Goal: Information Seeking & Learning: Learn about a topic

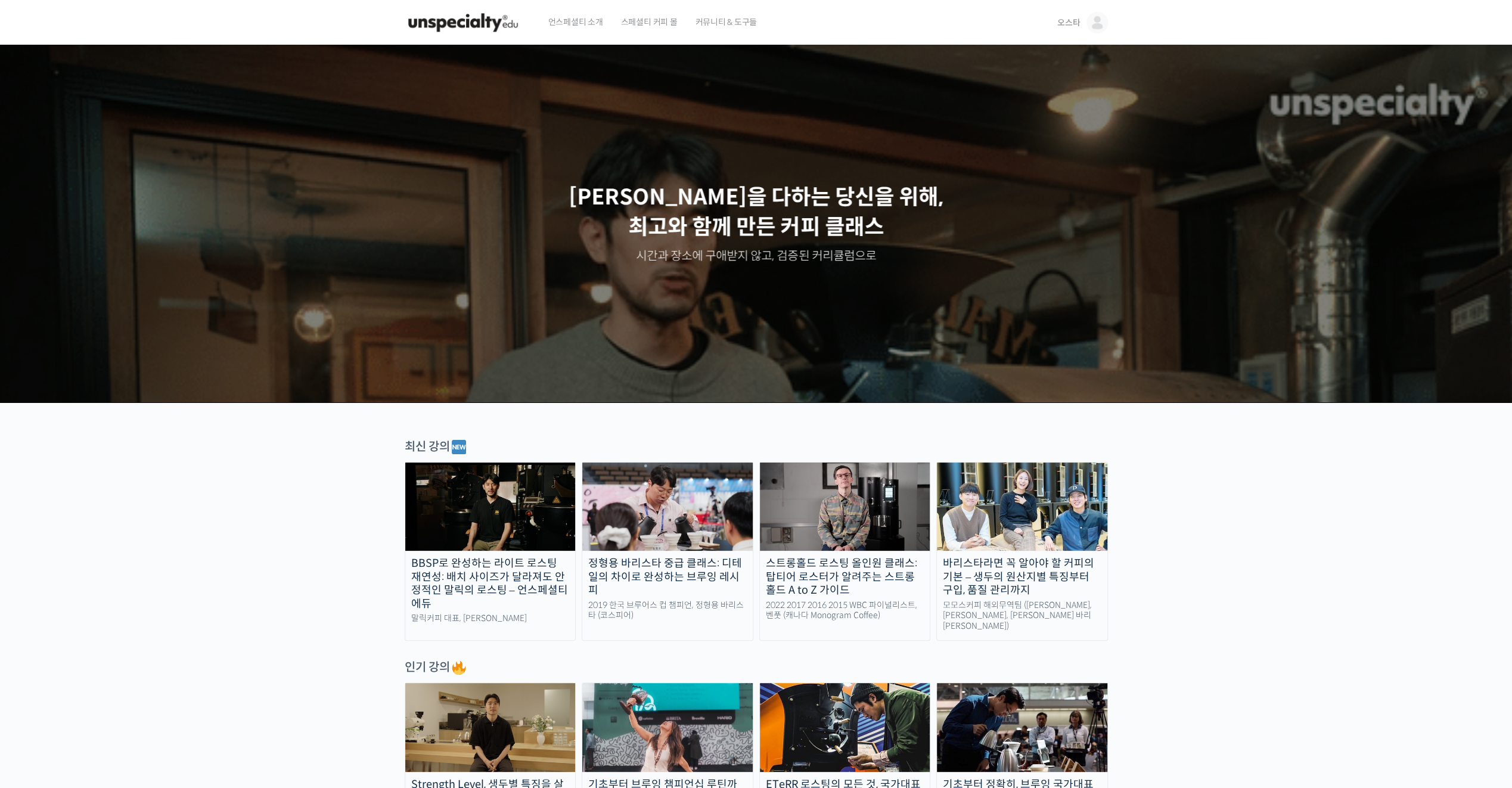
click at [725, 24] on span "커뮤니티 & 도구들" at bounding box center [726, 22] width 62 height 45
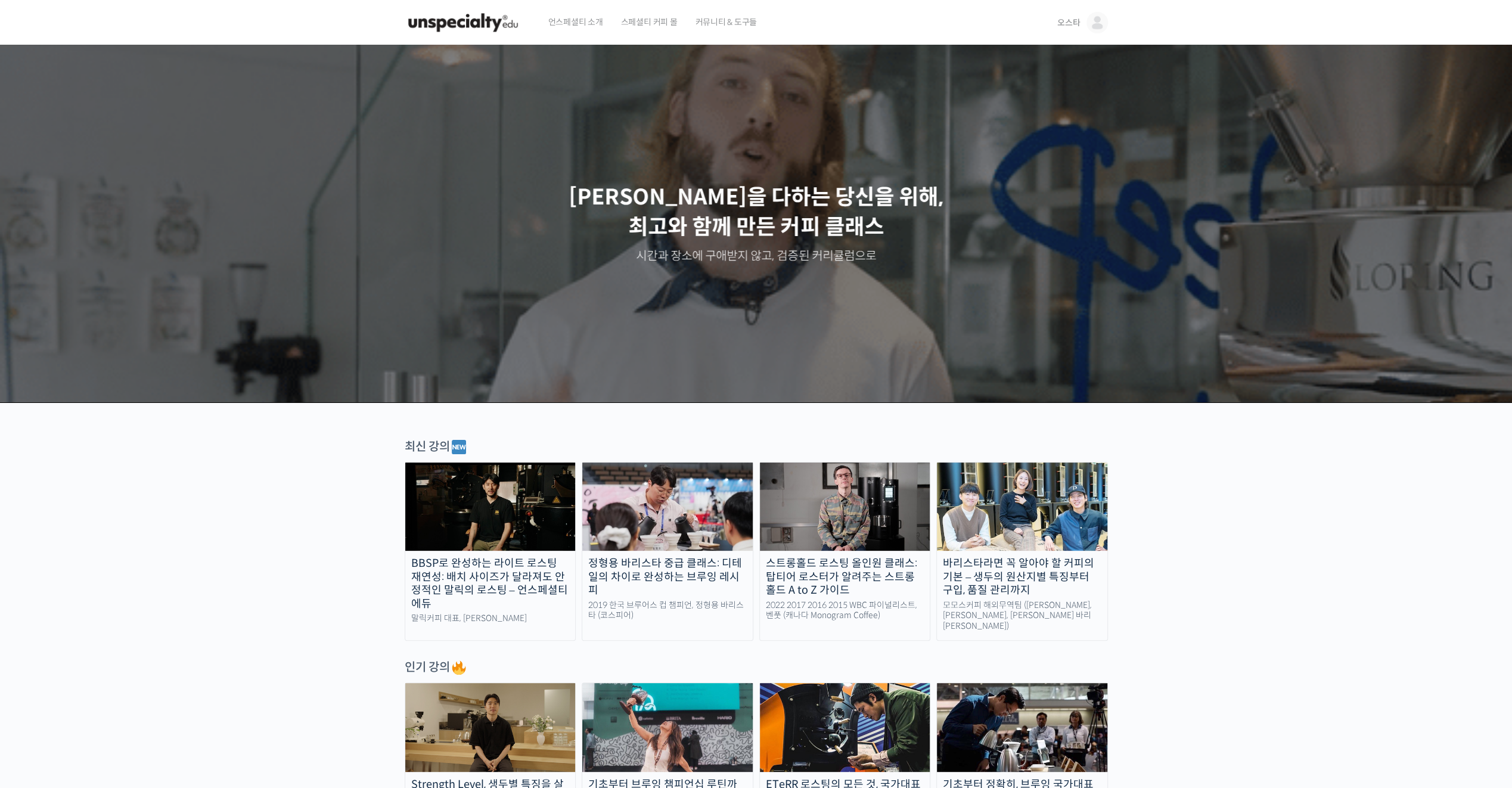
click at [779, 194] on p "최선을 다하는 당신을 위해, 최고와 함께 만든 커피 클래스" at bounding box center [756, 212] width 1489 height 60
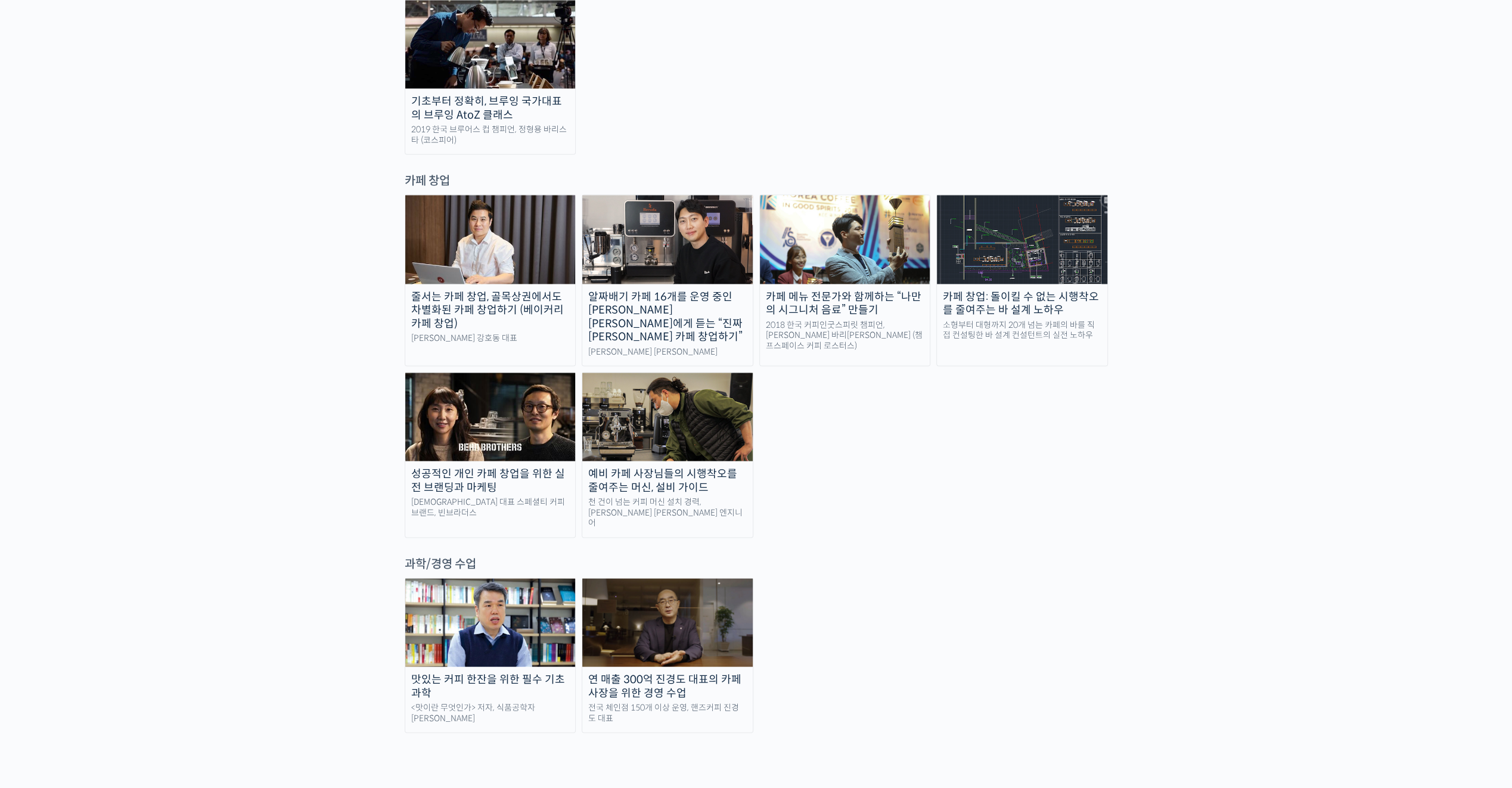
scroll to position [2223, 0]
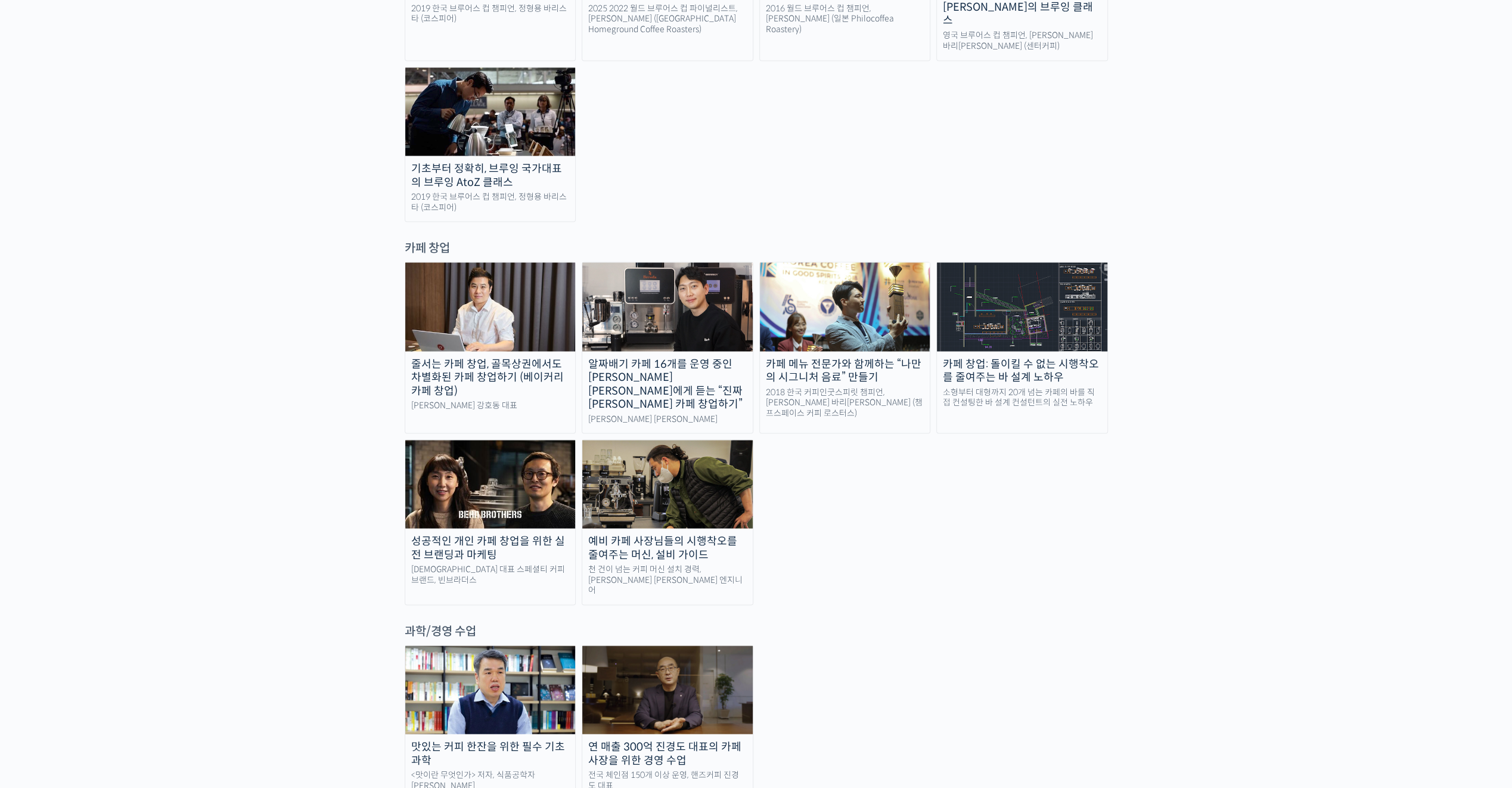
drag, startPoint x: 867, startPoint y: 584, endPoint x: 828, endPoint y: 554, distance: 49.2
click at [822, 644] on div "맛있는 커피 한잔을 위한 필수 기초 과학 <맛이란 무엇인가> 저자, 식품공학자 최낙언 연 매출 300억 진경도 대표의 카페 사장을 위한 경영 …" at bounding box center [756, 722] width 703 height 155
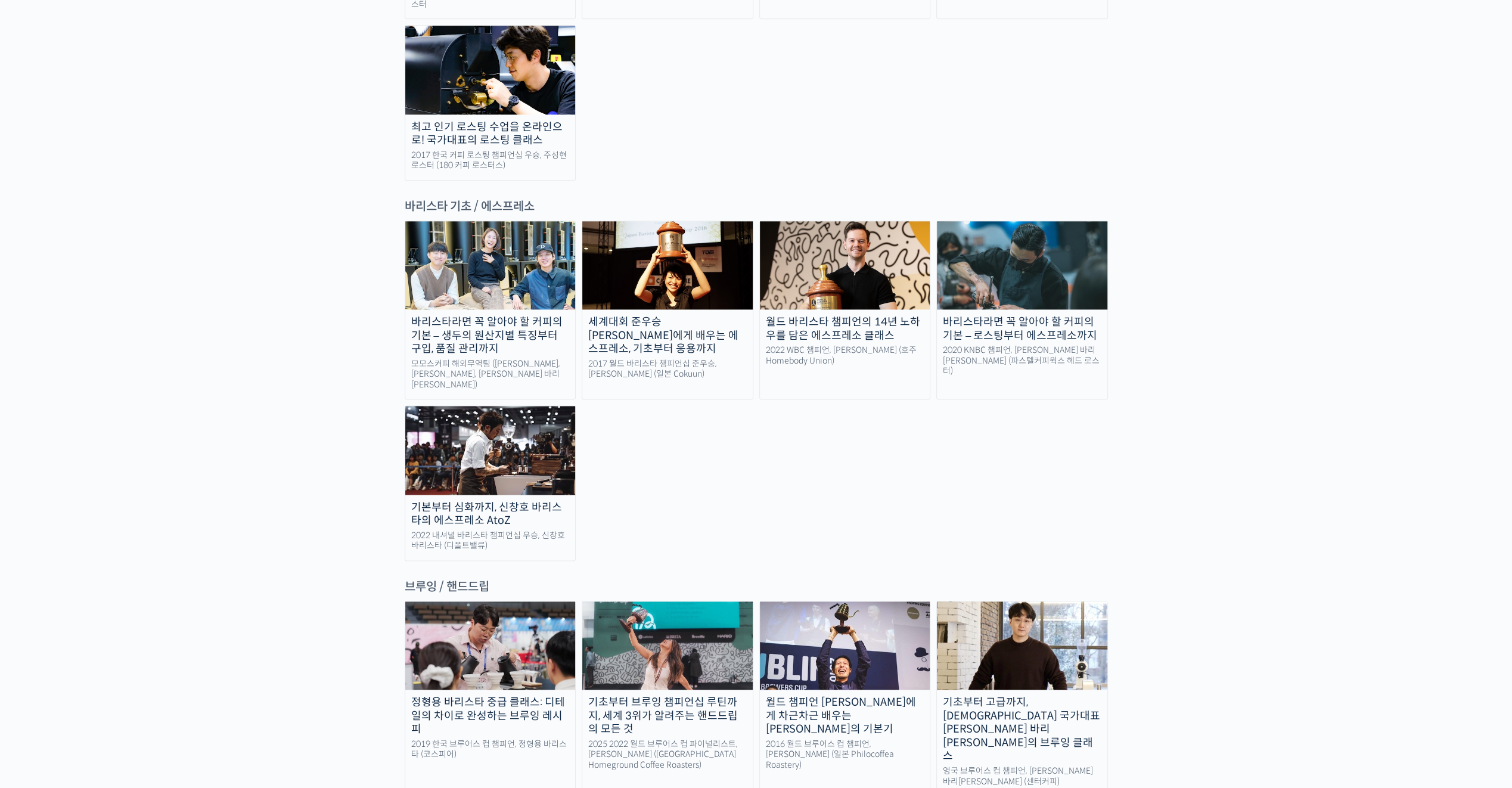
scroll to position [1448, 0]
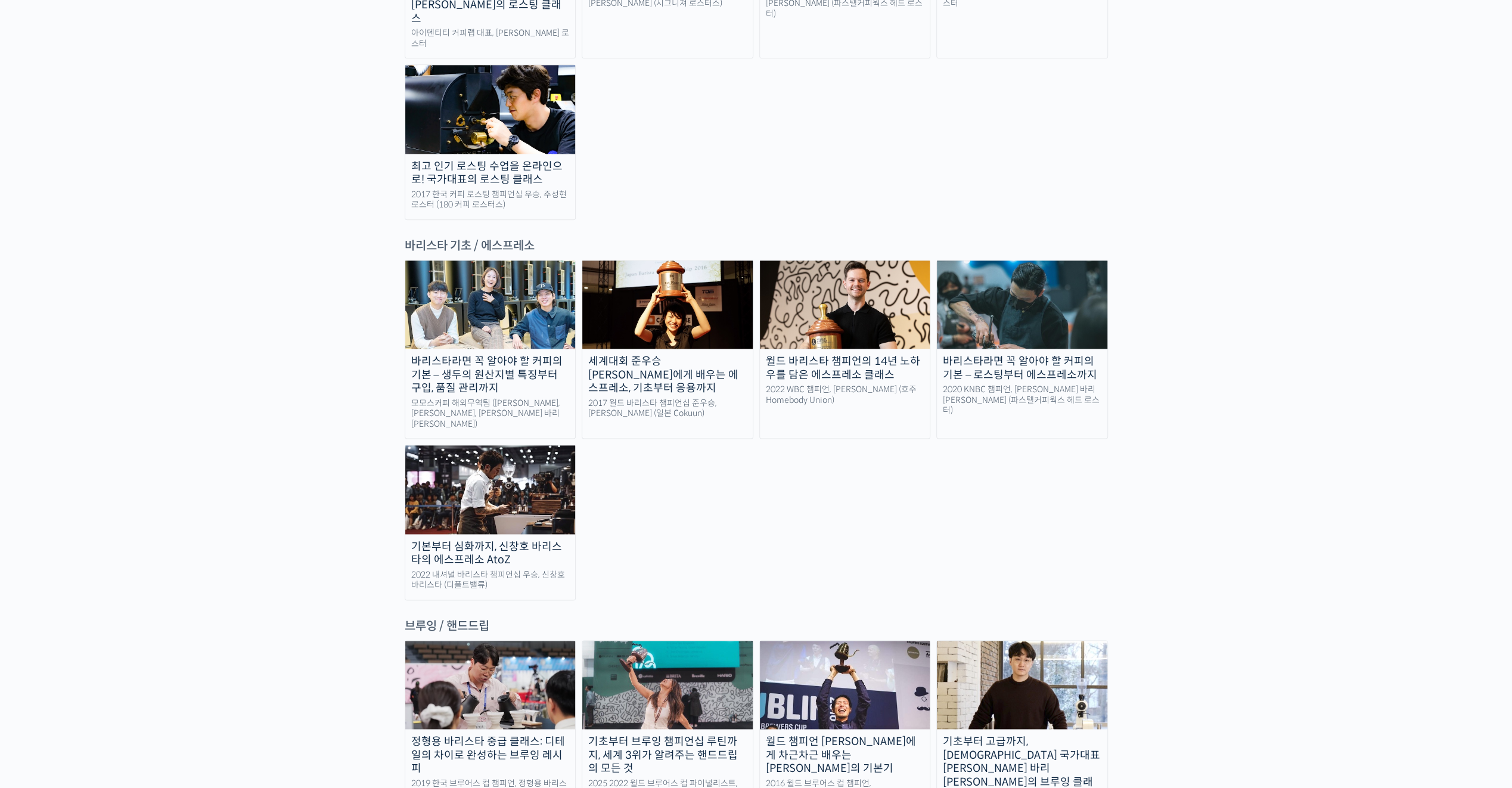
click at [1006, 261] on img at bounding box center [1022, 304] width 171 height 88
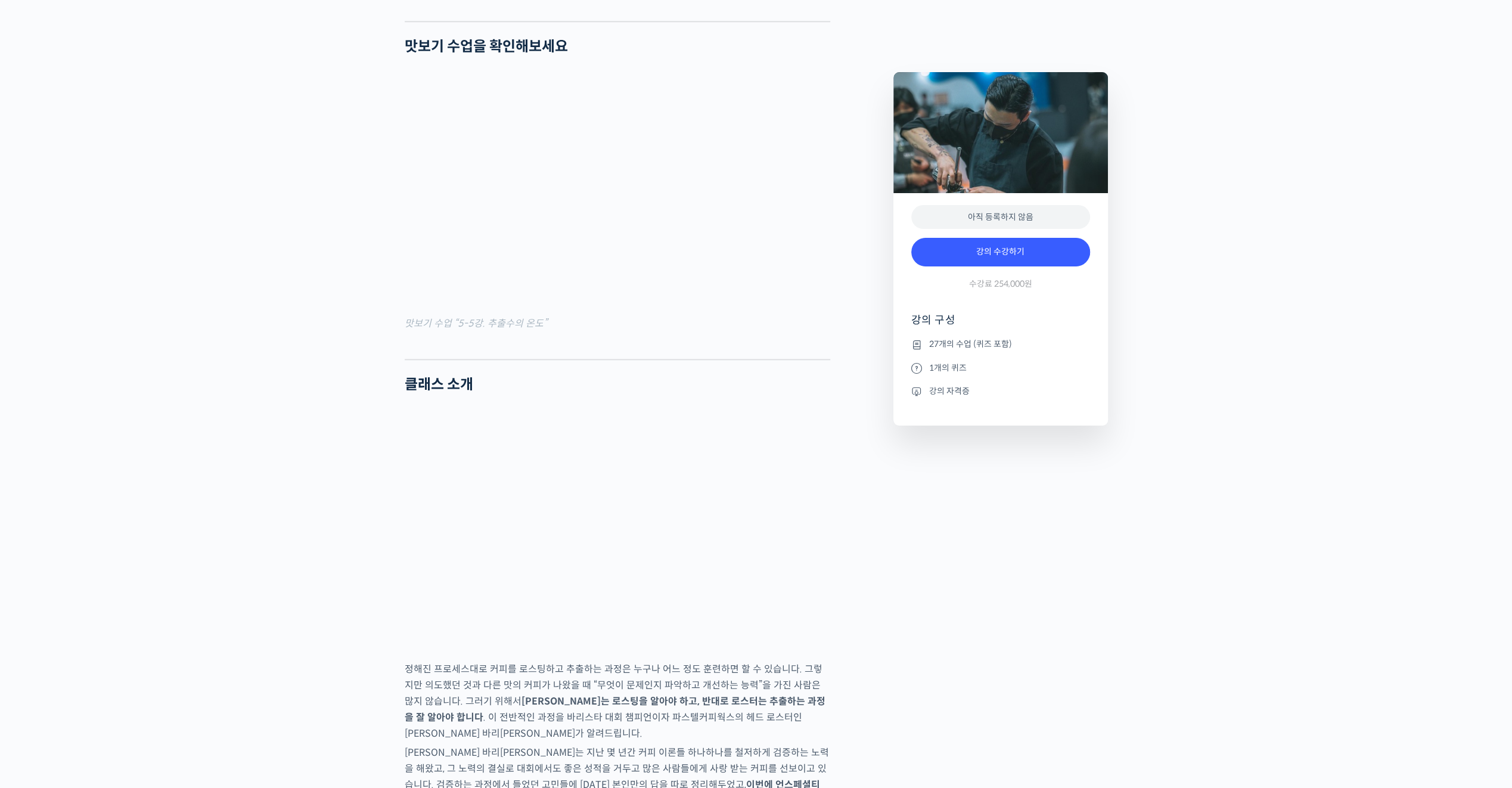
scroll to position [1430, 0]
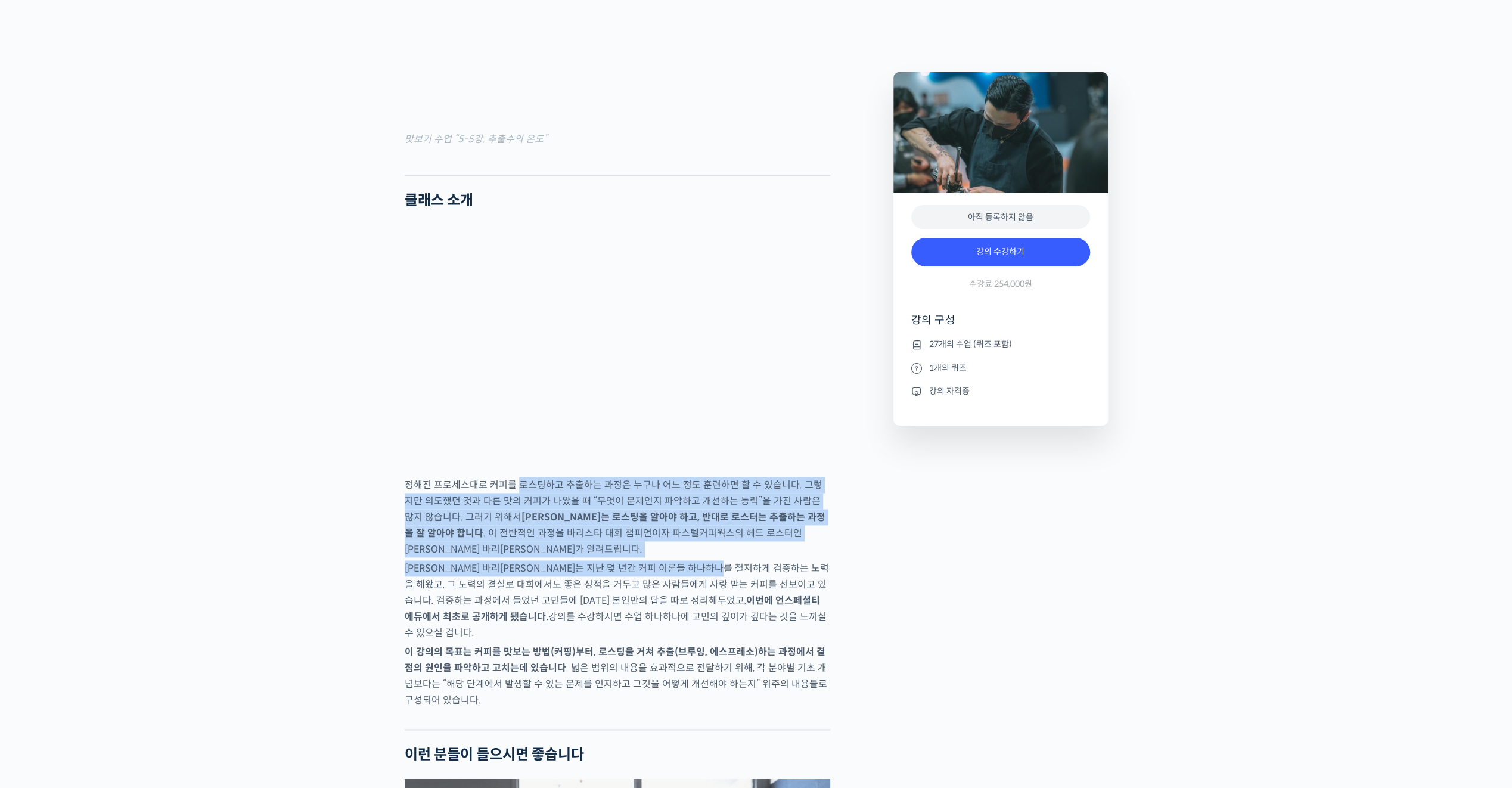
drag, startPoint x: 515, startPoint y: 527, endPoint x: 759, endPoint y: 619, distance: 260.8
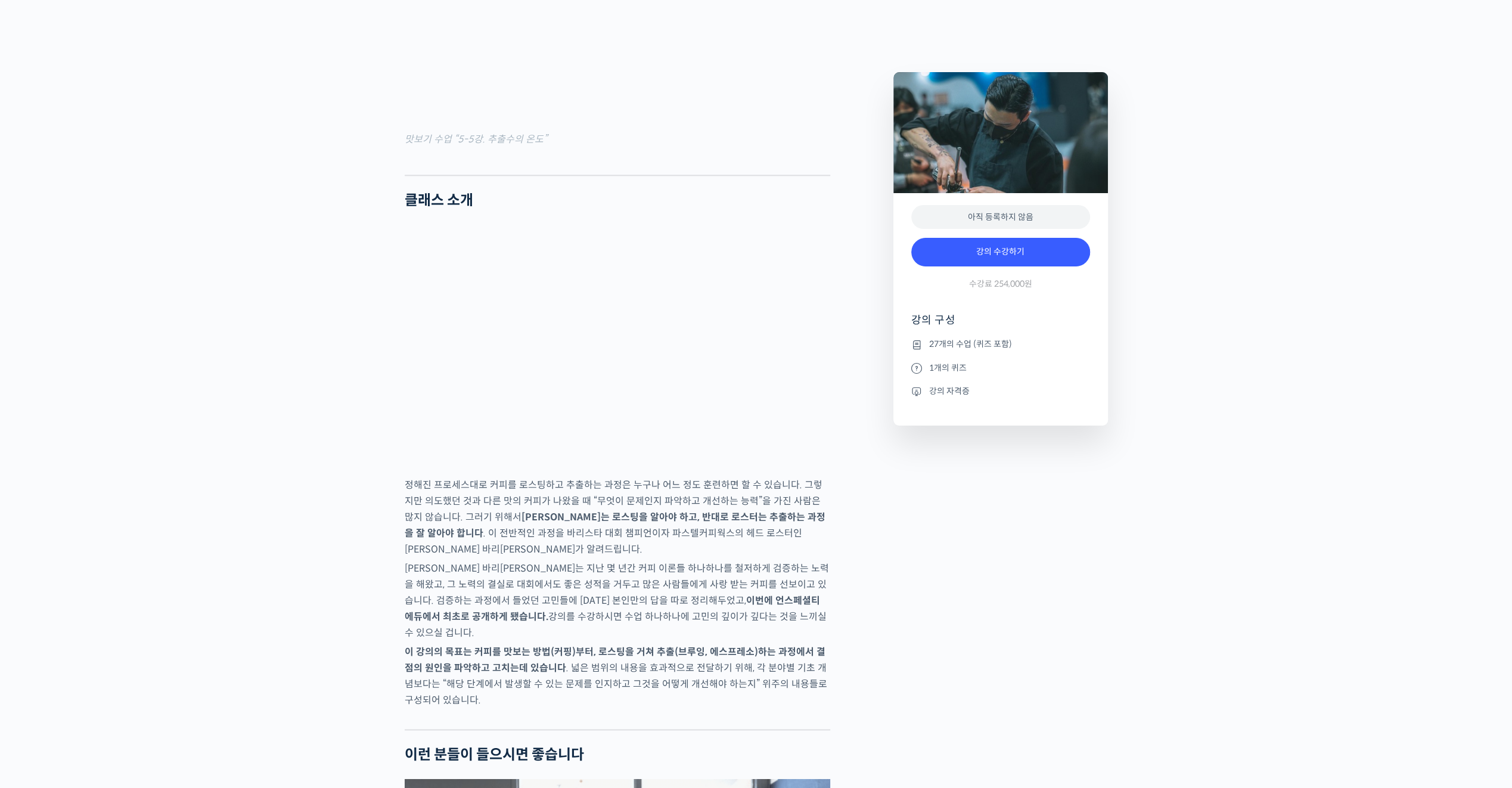
drag, startPoint x: 759, startPoint y: 619, endPoint x: 764, endPoint y: 648, distance: 29.4
click at [764, 623] on strong "이번에 언스페셜티 에듀에서 최초로 공개하게 됐습니다." at bounding box center [613, 608] width 416 height 29
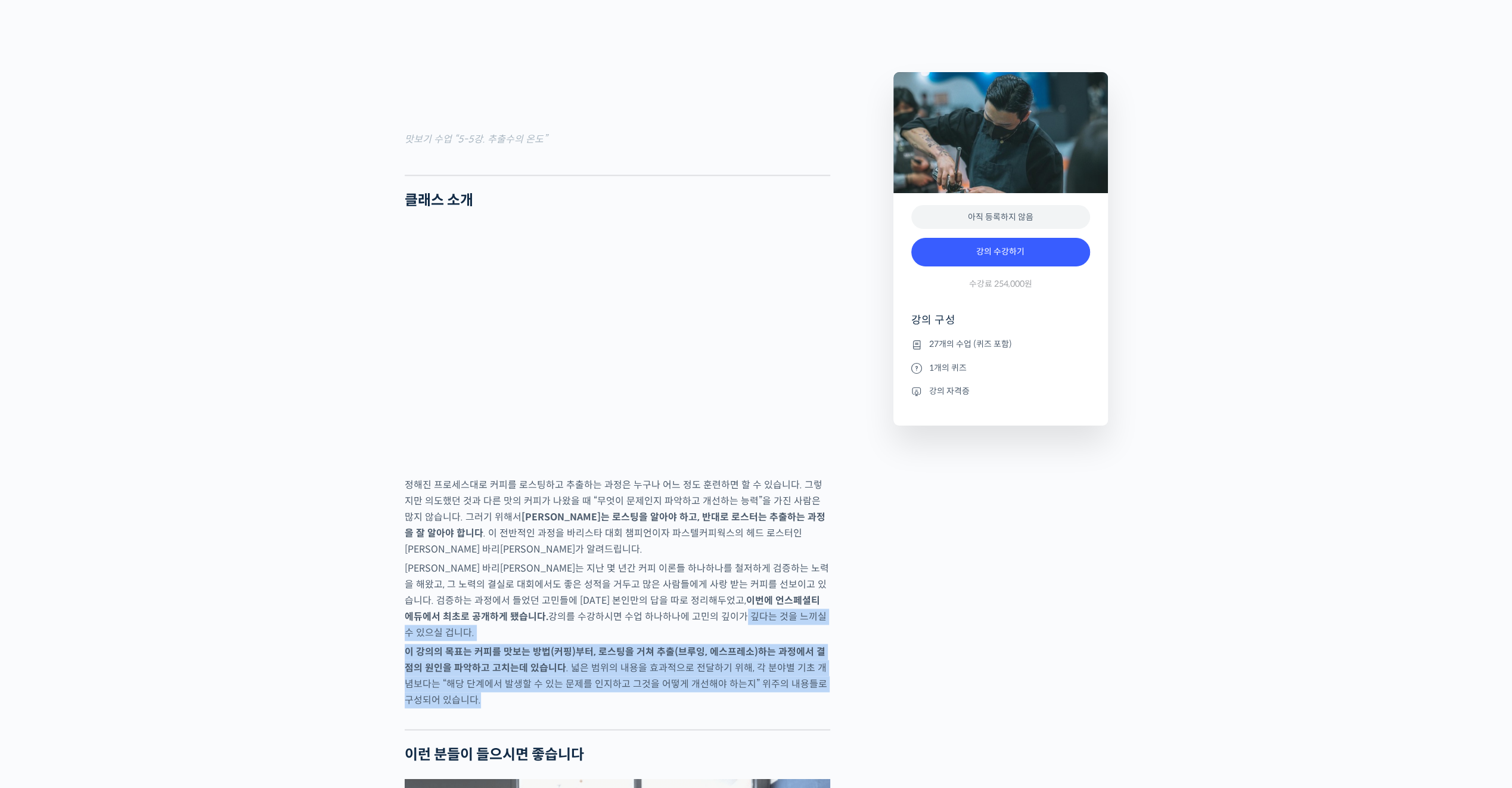
drag, startPoint x: 759, startPoint y: 744, endPoint x: 593, endPoint y: 659, distance: 186.5
drag, startPoint x: 593, startPoint y: 659, endPoint x: 622, endPoint y: 691, distance: 43.2
click at [622, 691] on p "이 강의의 목표는 커피를 맛보는 방법(커핑)부터, 로스팅을 거쳐 추출(브루잉, 에스프레소)하는 과정에서 결점의 원인을 파악하고 고치는데 있습니…" at bounding box center [617, 675] width 425 height 64
click at [710, 641] on p "방현영 바리스타는 지난 몇 년간 커피 이론들 하나하나를 철저하게 검증하는 노력을 해왔고, 그 노력의 결실로 대회에서도 좋은 성적을 거두고 많은…" at bounding box center [617, 600] width 425 height 80
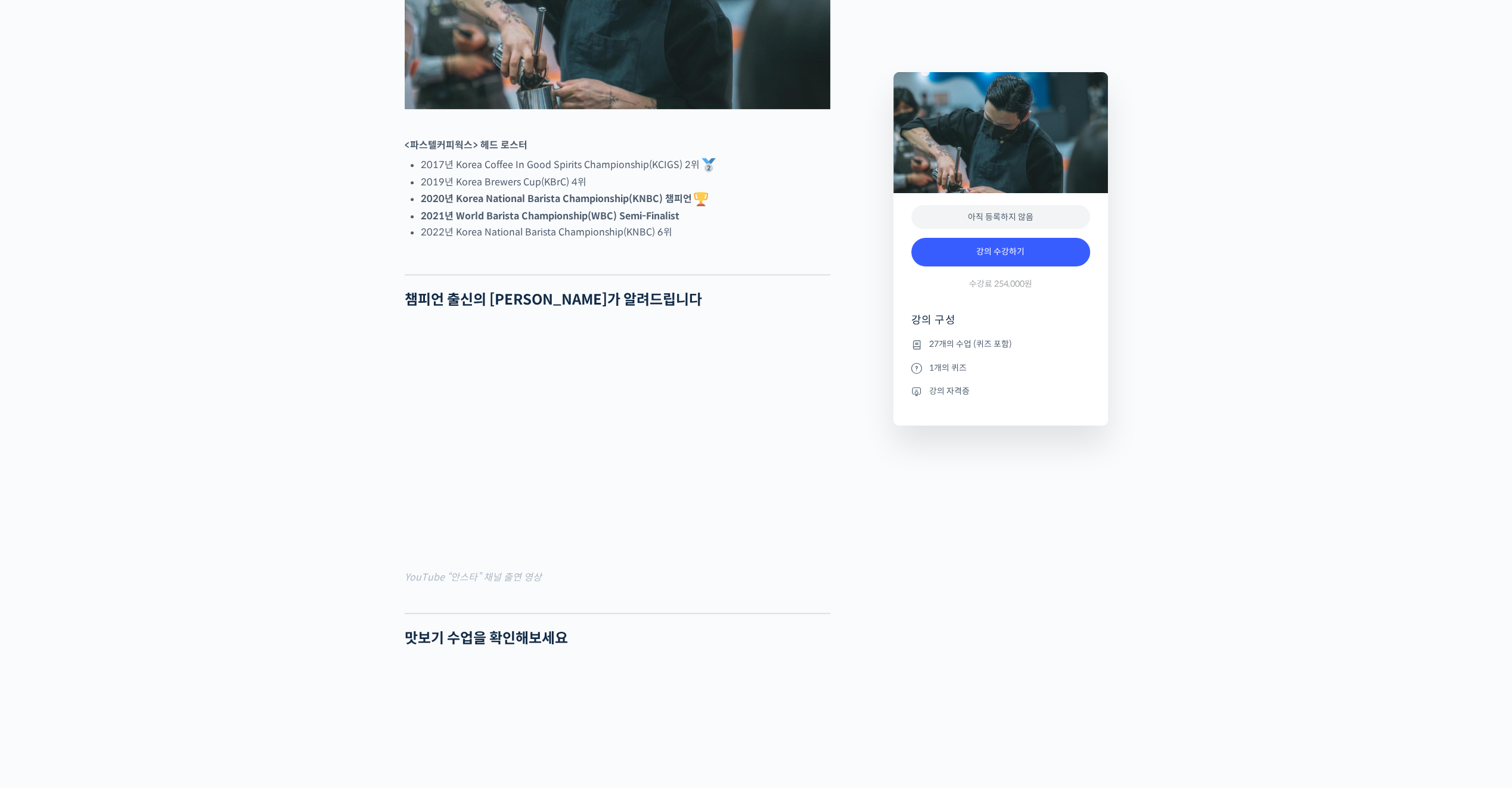
scroll to position [536, 0]
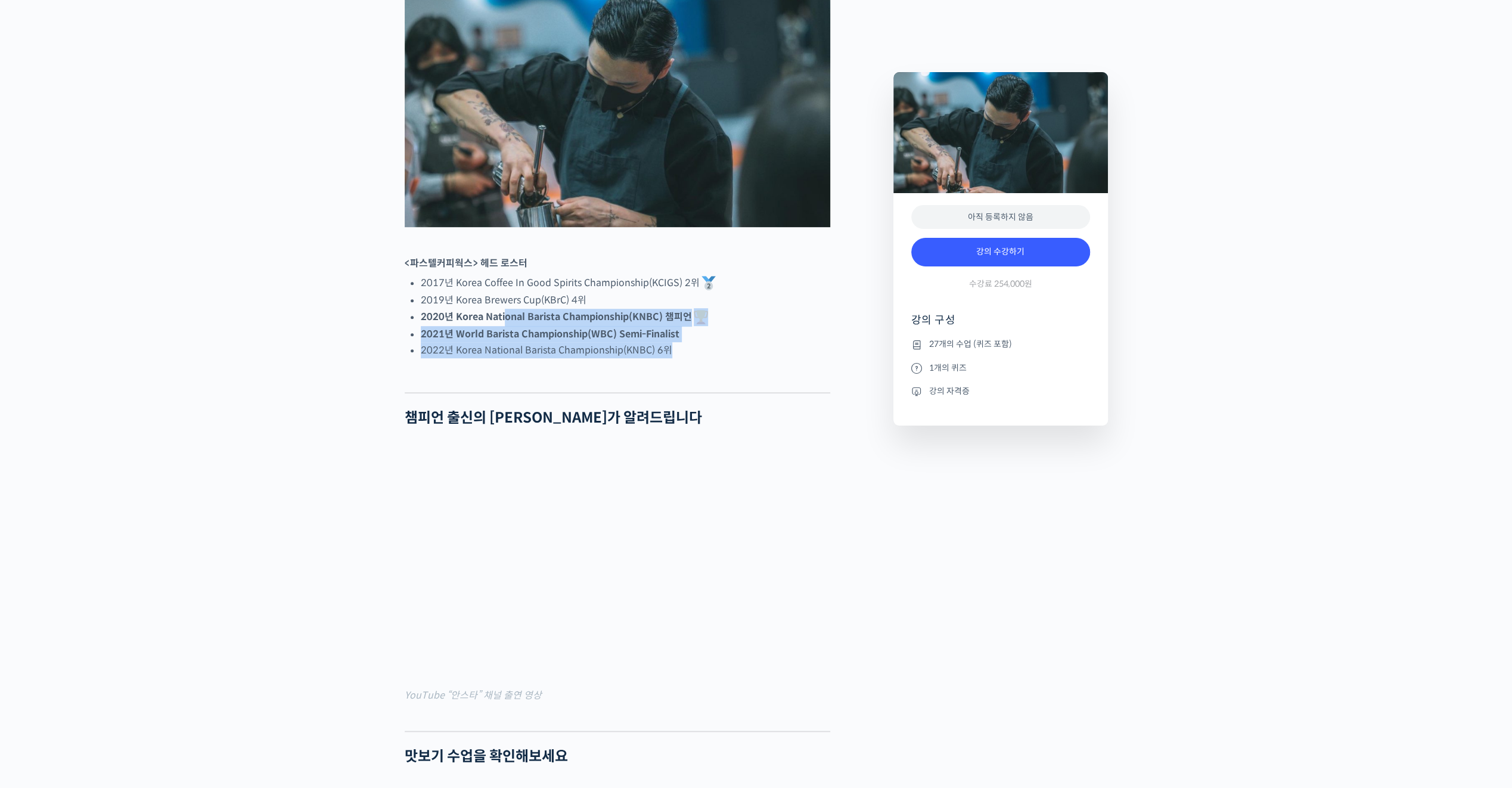
drag, startPoint x: 682, startPoint y: 399, endPoint x: 512, endPoint y: 375, distance: 171.7
click at [506, 358] on ul "2017년 Korea Coffee In Good Spirits Championship(KCIGS) 2위 2019년 Korea Brewers C…" at bounding box center [626, 316] width 410 height 84
drag, startPoint x: 512, startPoint y: 375, endPoint x: 529, endPoint y: 397, distance: 27.8
click at [529, 358] on li "2022년 Korea National Barista Championship(KNBC) 6위" at bounding box center [626, 350] width 410 height 16
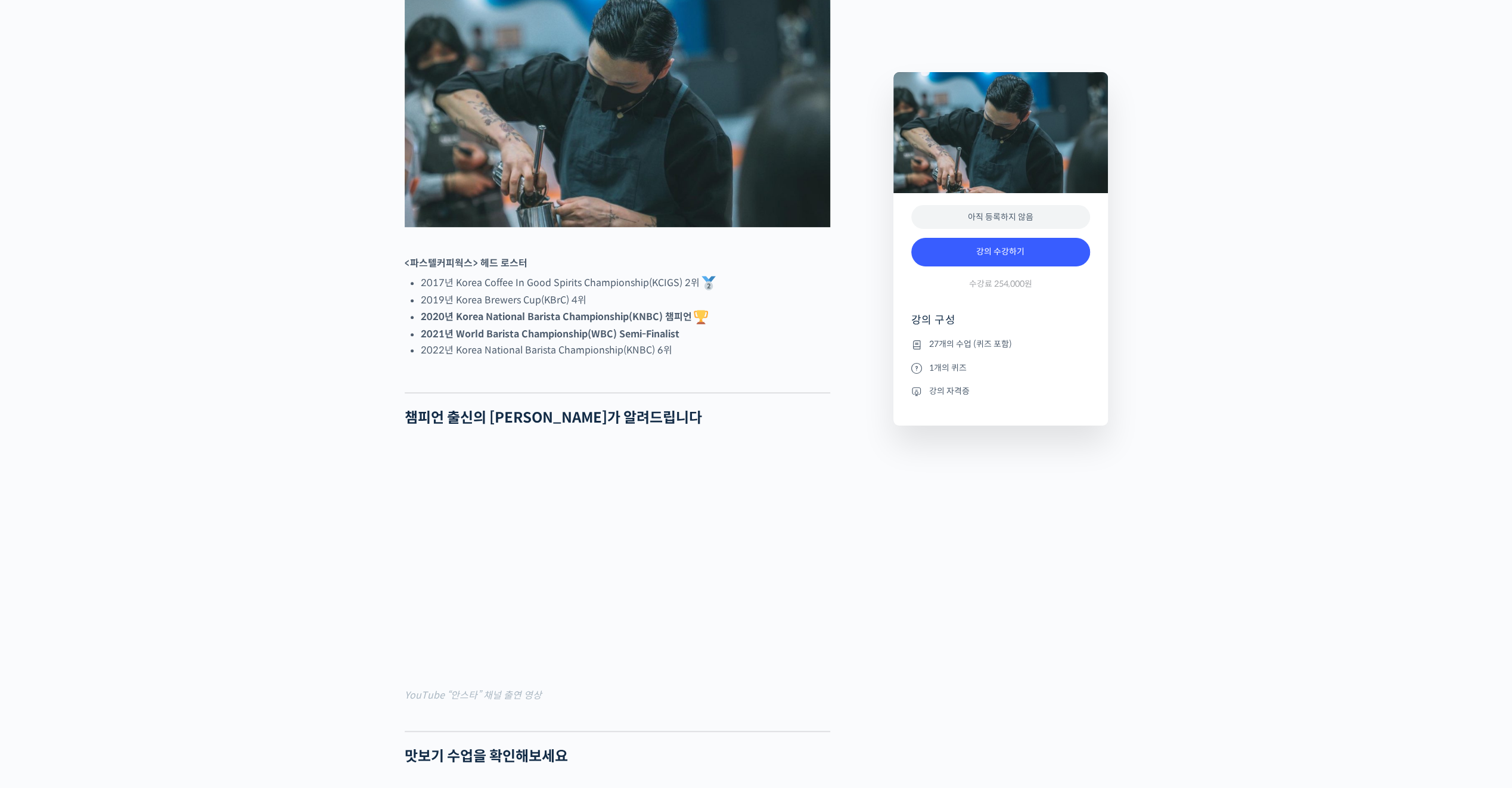
click at [586, 392] on div at bounding box center [617, 383] width 425 height 18
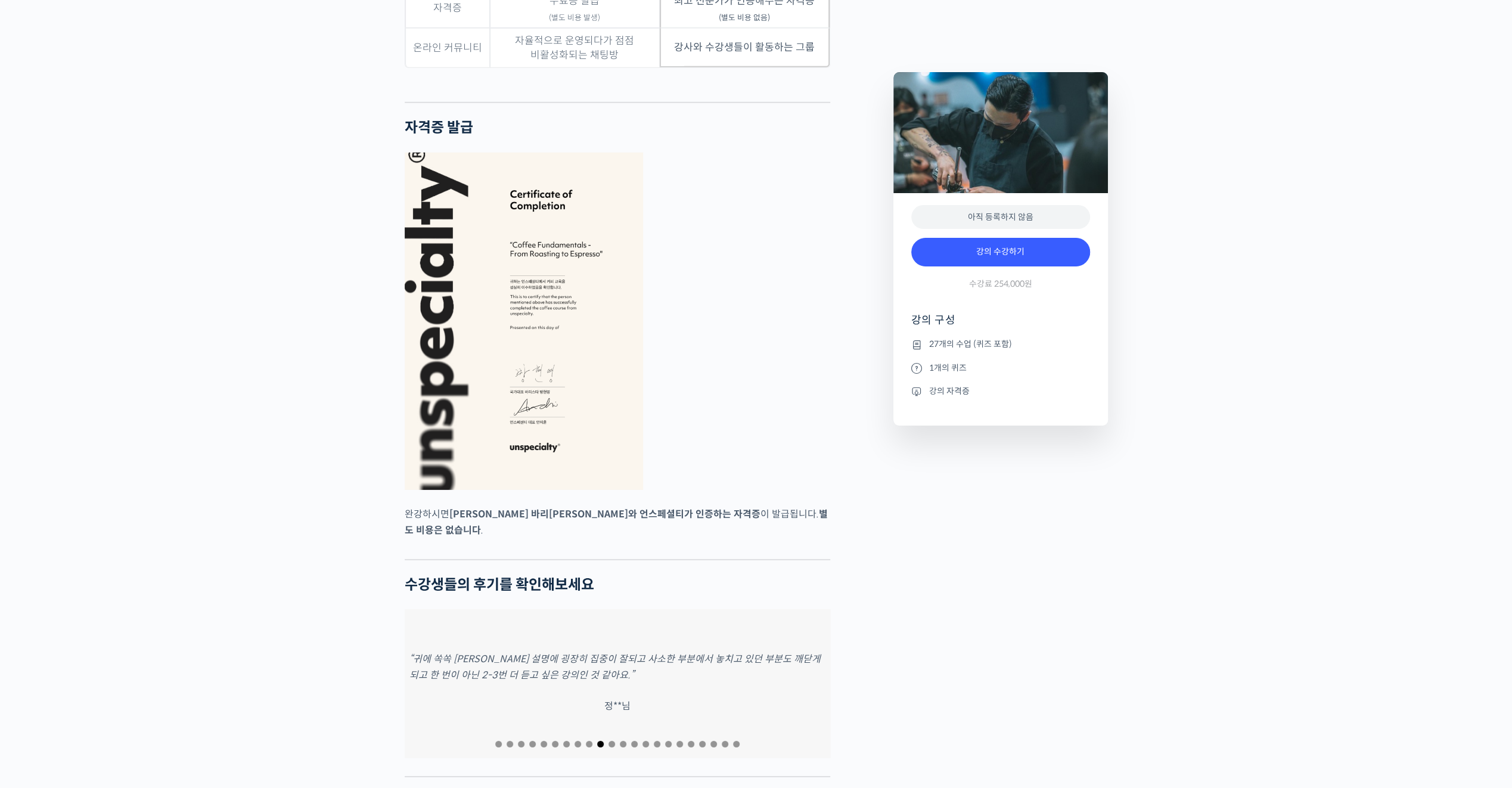
scroll to position [3575, 0]
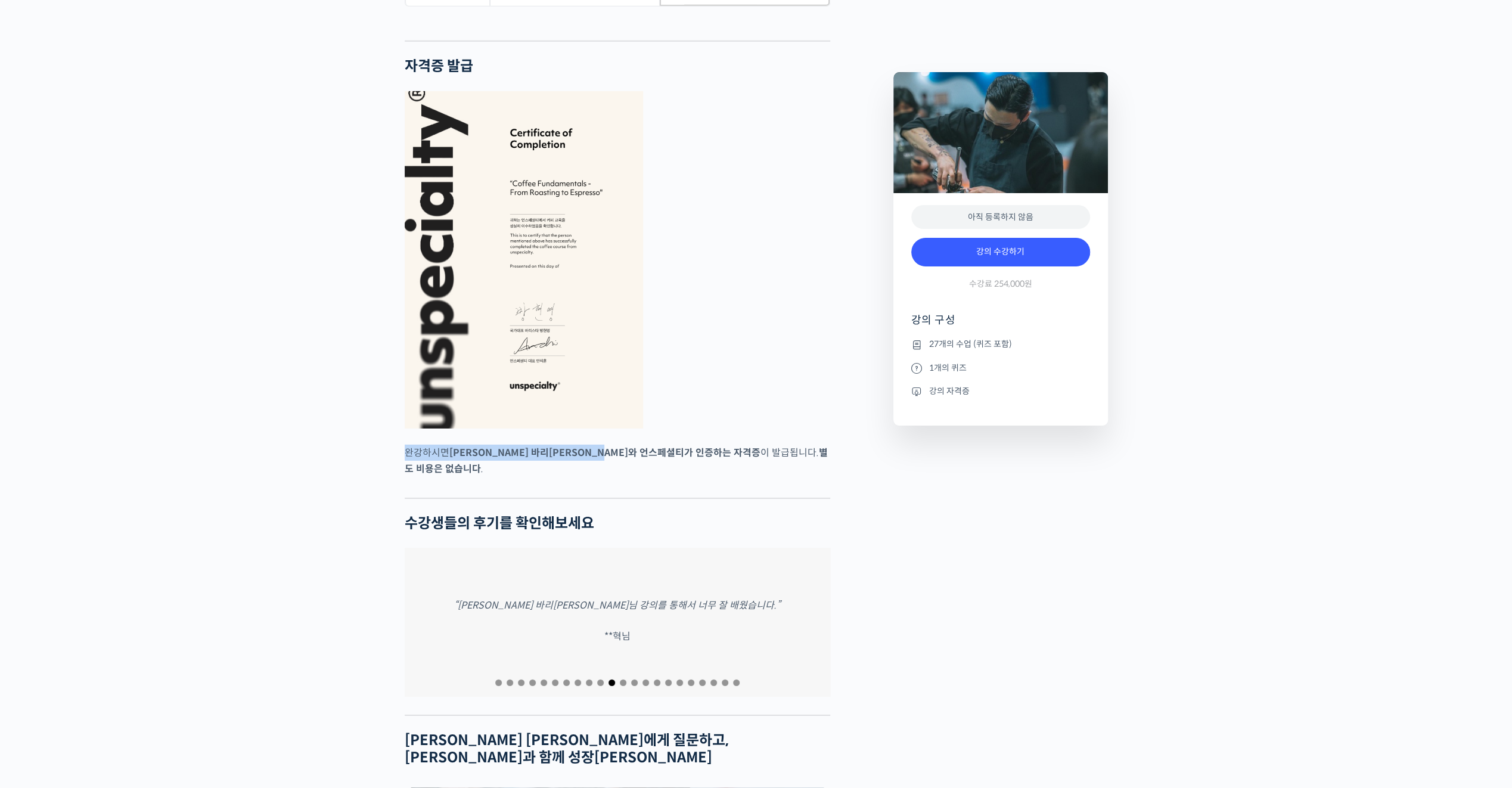
drag, startPoint x: 641, startPoint y: 449, endPoint x: 380, endPoint y: 441, distance: 261.1
drag, startPoint x: 380, startPoint y: 441, endPoint x: 394, endPoint y: 482, distance: 43.3
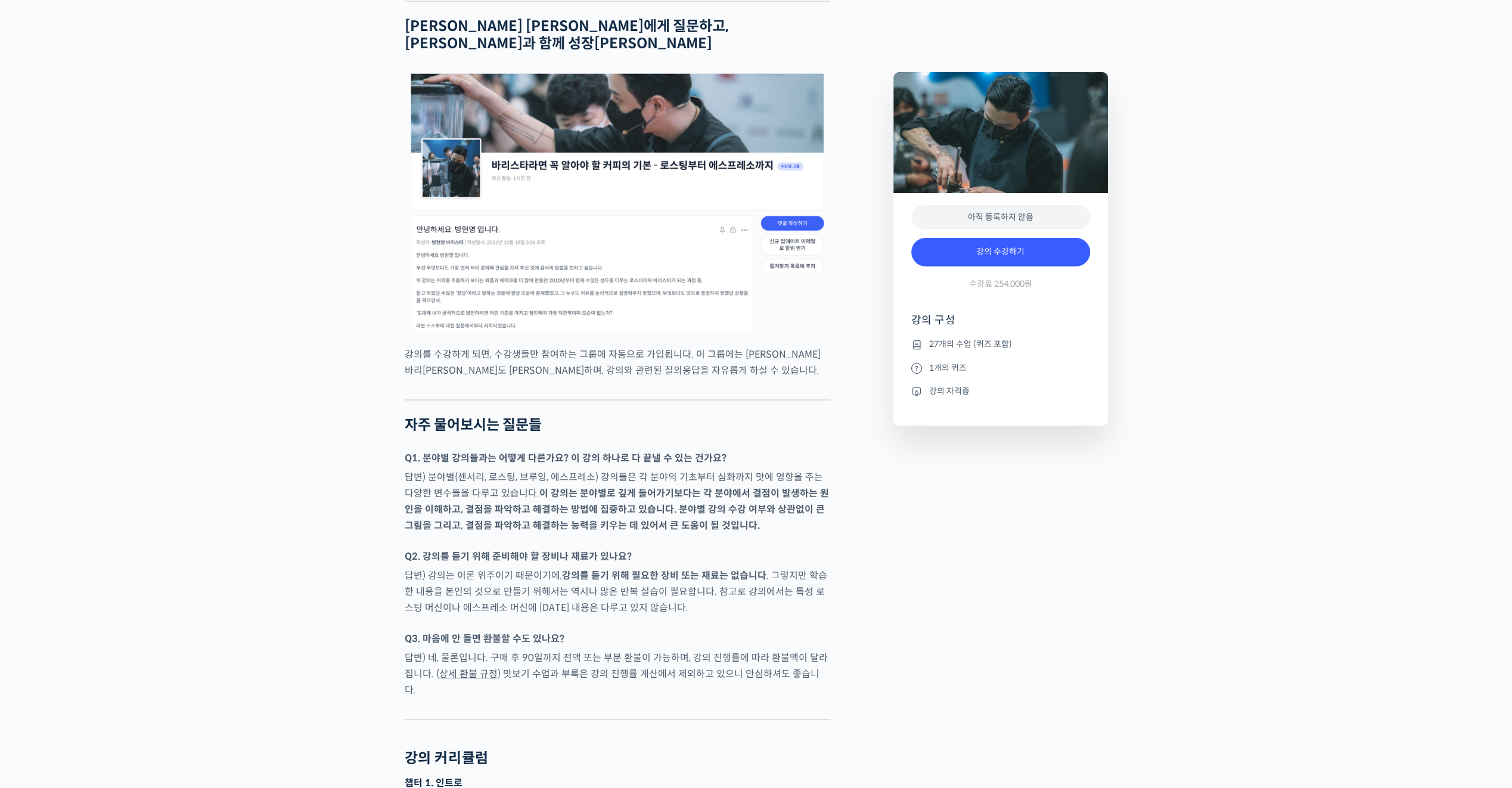
scroll to position [4291, 0]
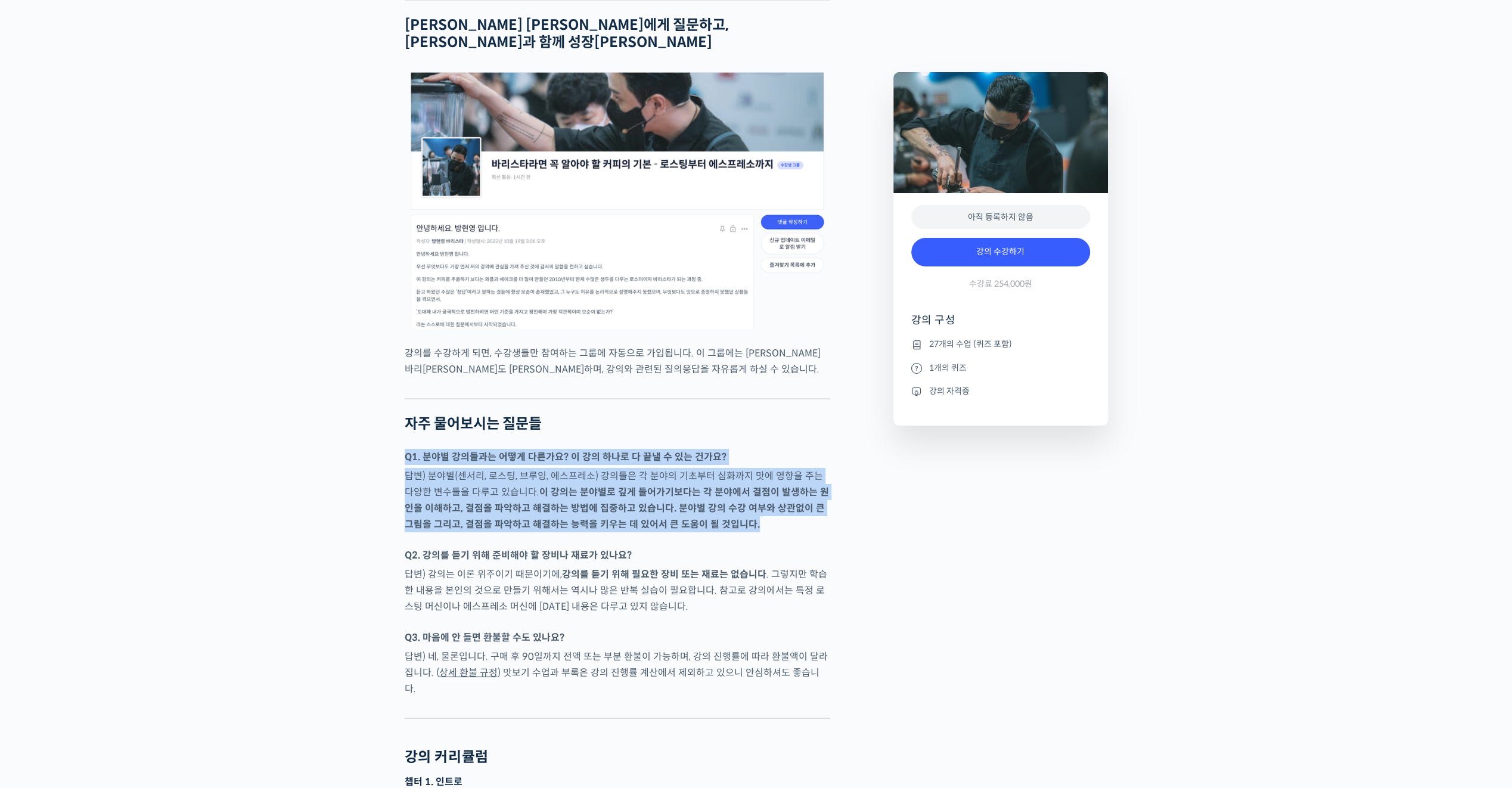
drag, startPoint x: 397, startPoint y: 422, endPoint x: 648, endPoint y: 505, distance: 264.4
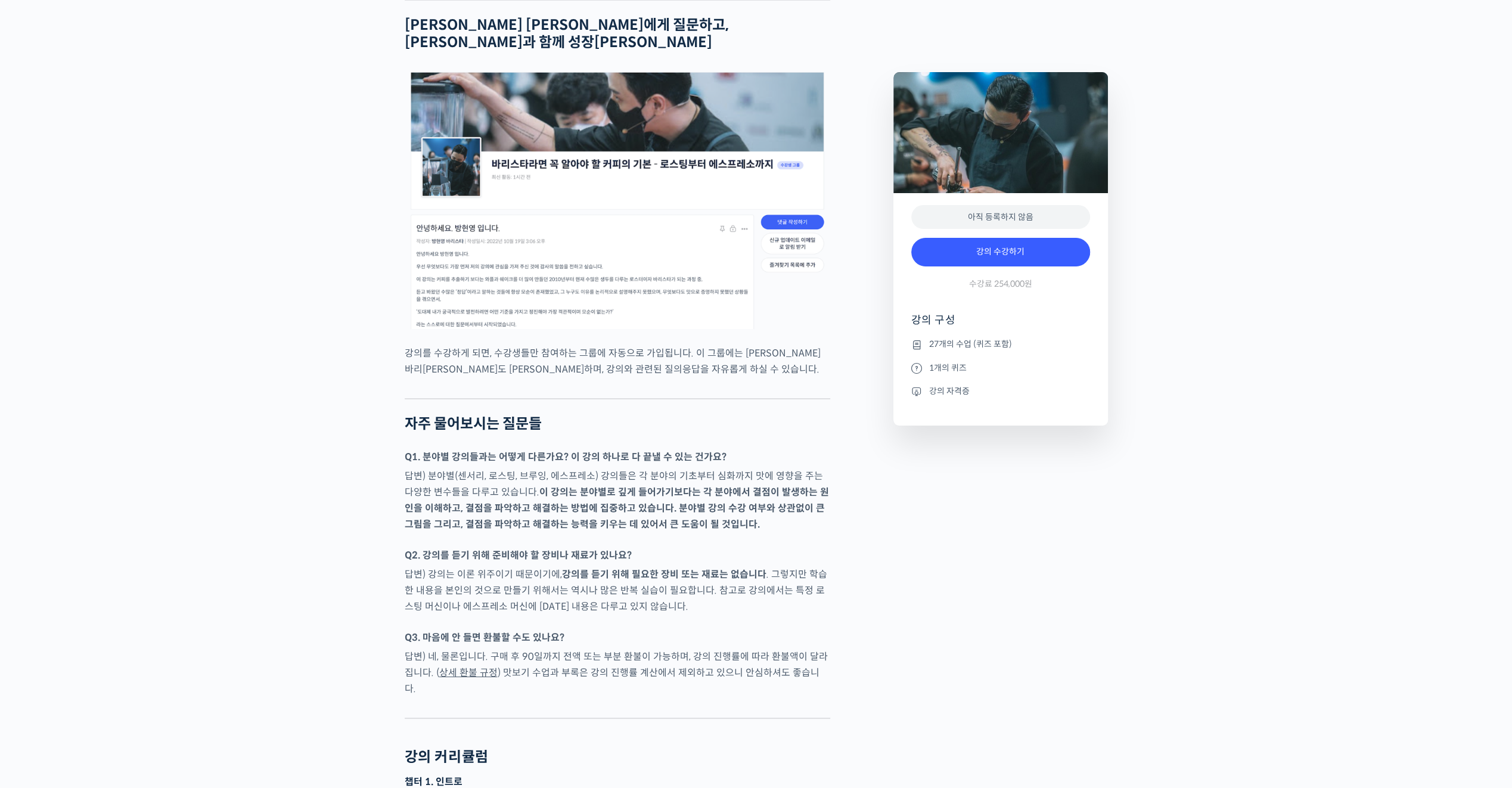
drag, startPoint x: 648, startPoint y: 505, endPoint x: 657, endPoint y: 509, distance: 9.8
click at [657, 547] on p "Q2. 강의를 듣기 위해 준비해야 할 장비나 재료가 있나요?" at bounding box center [617, 555] width 425 height 16
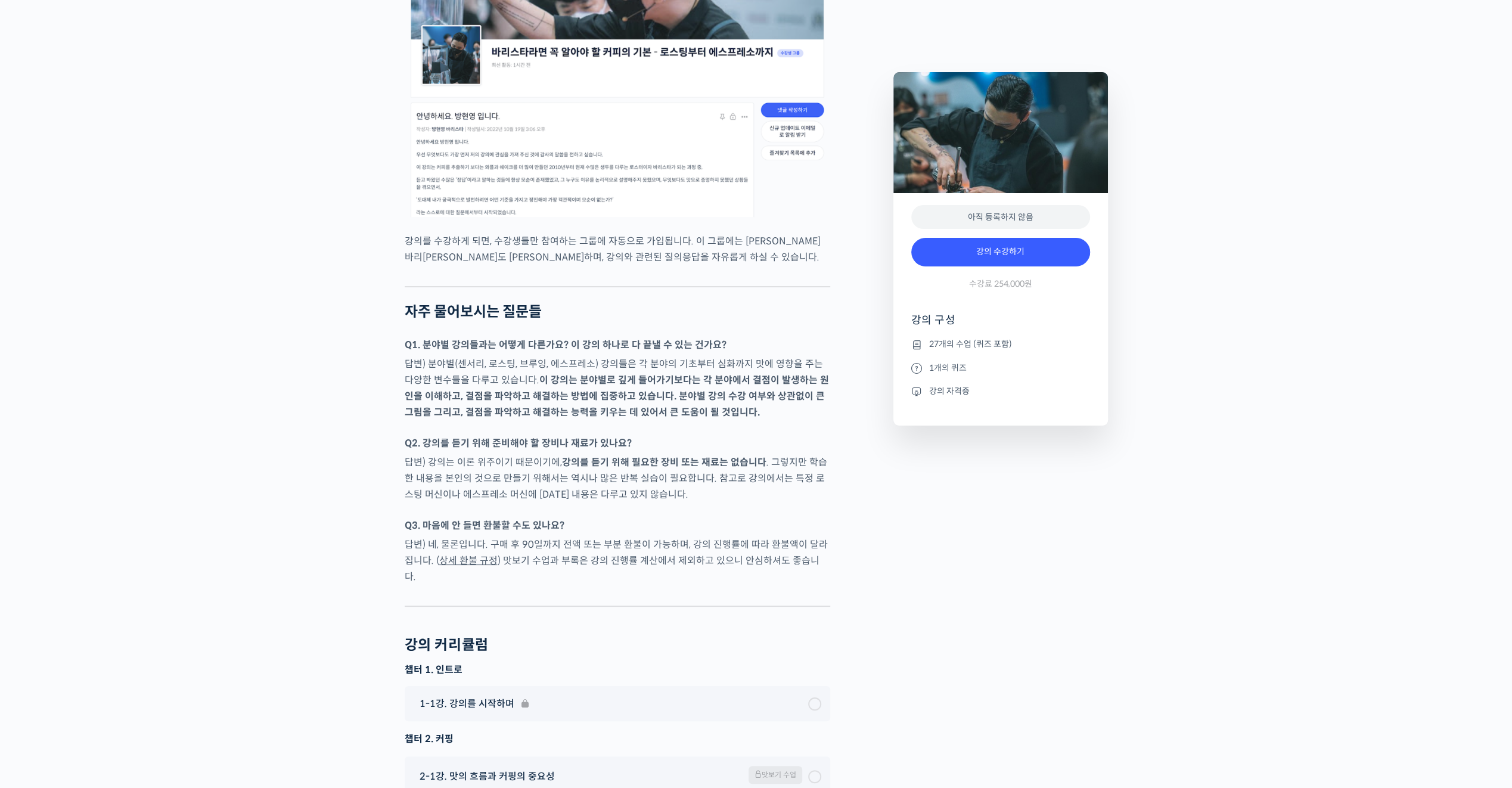
scroll to position [4529, 0]
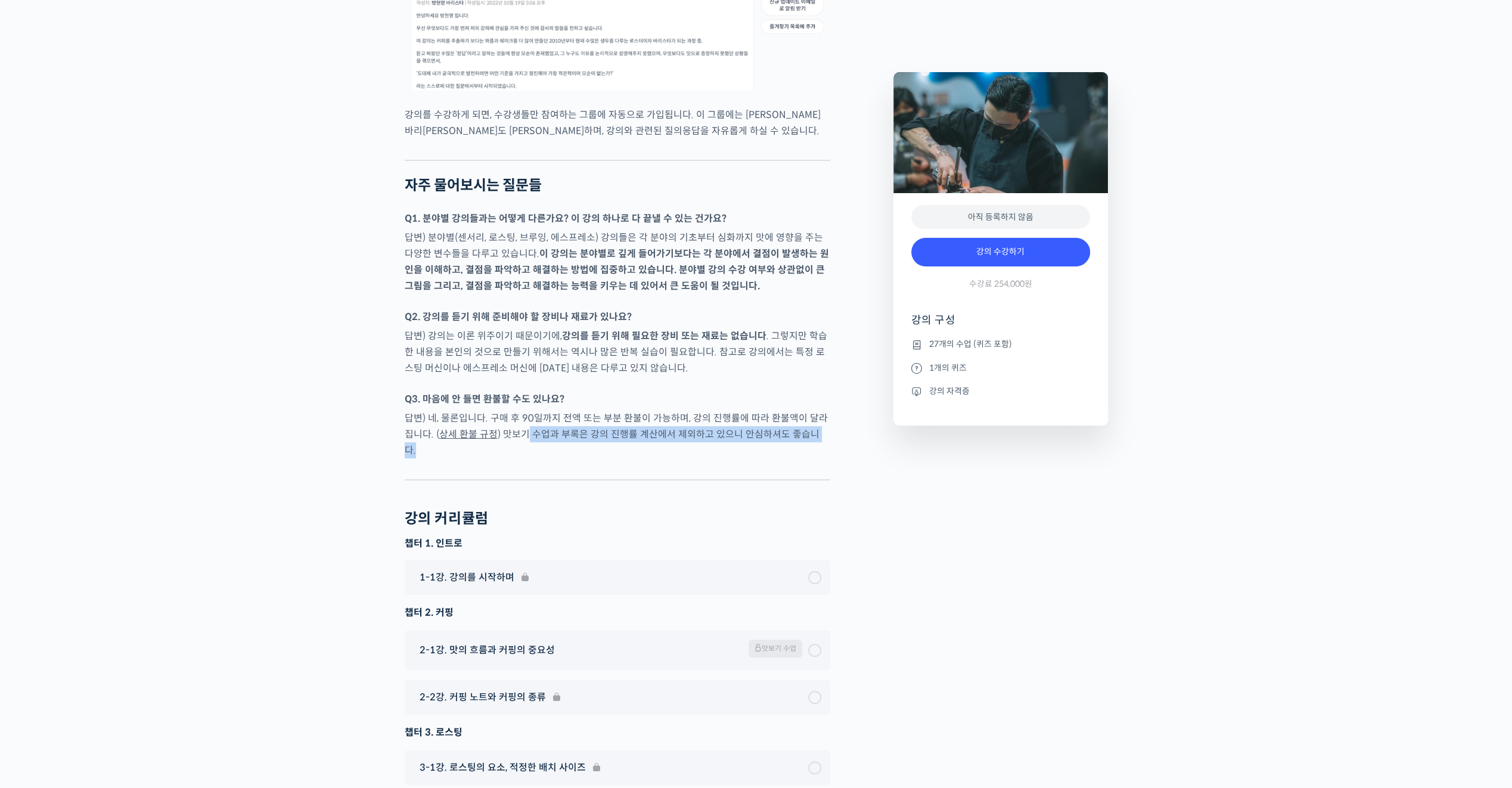
drag, startPoint x: 824, startPoint y: 403, endPoint x: 521, endPoint y: 399, distance: 303.0
drag, startPoint x: 521, startPoint y: 399, endPoint x: 551, endPoint y: 419, distance: 36.1
click at [551, 461] on div at bounding box center [617, 470] width 425 height 18
click at [554, 461] on div at bounding box center [617, 470] width 425 height 18
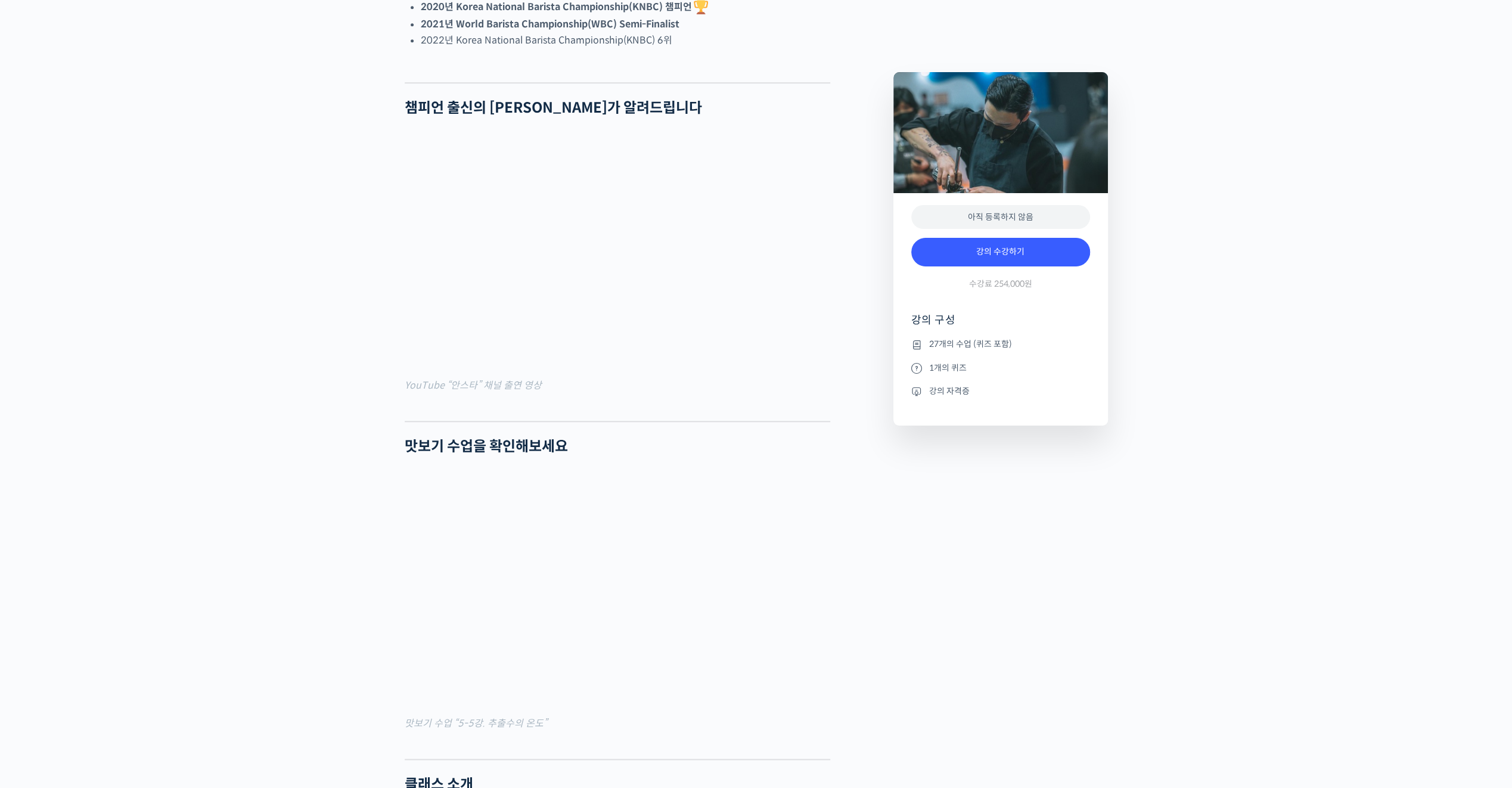
scroll to position [747, 0]
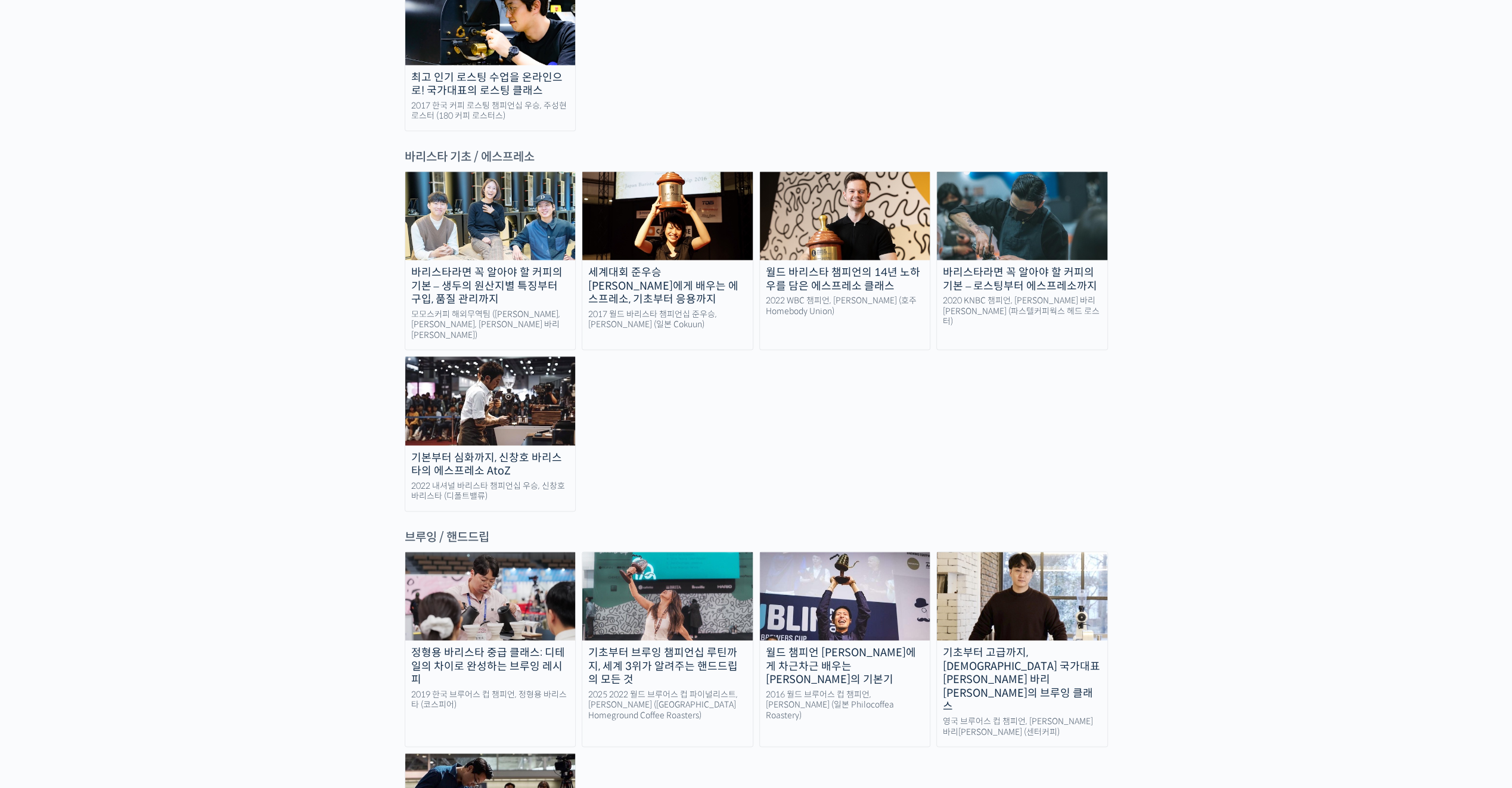
click at [1070, 552] on img at bounding box center [1022, 595] width 171 height 88
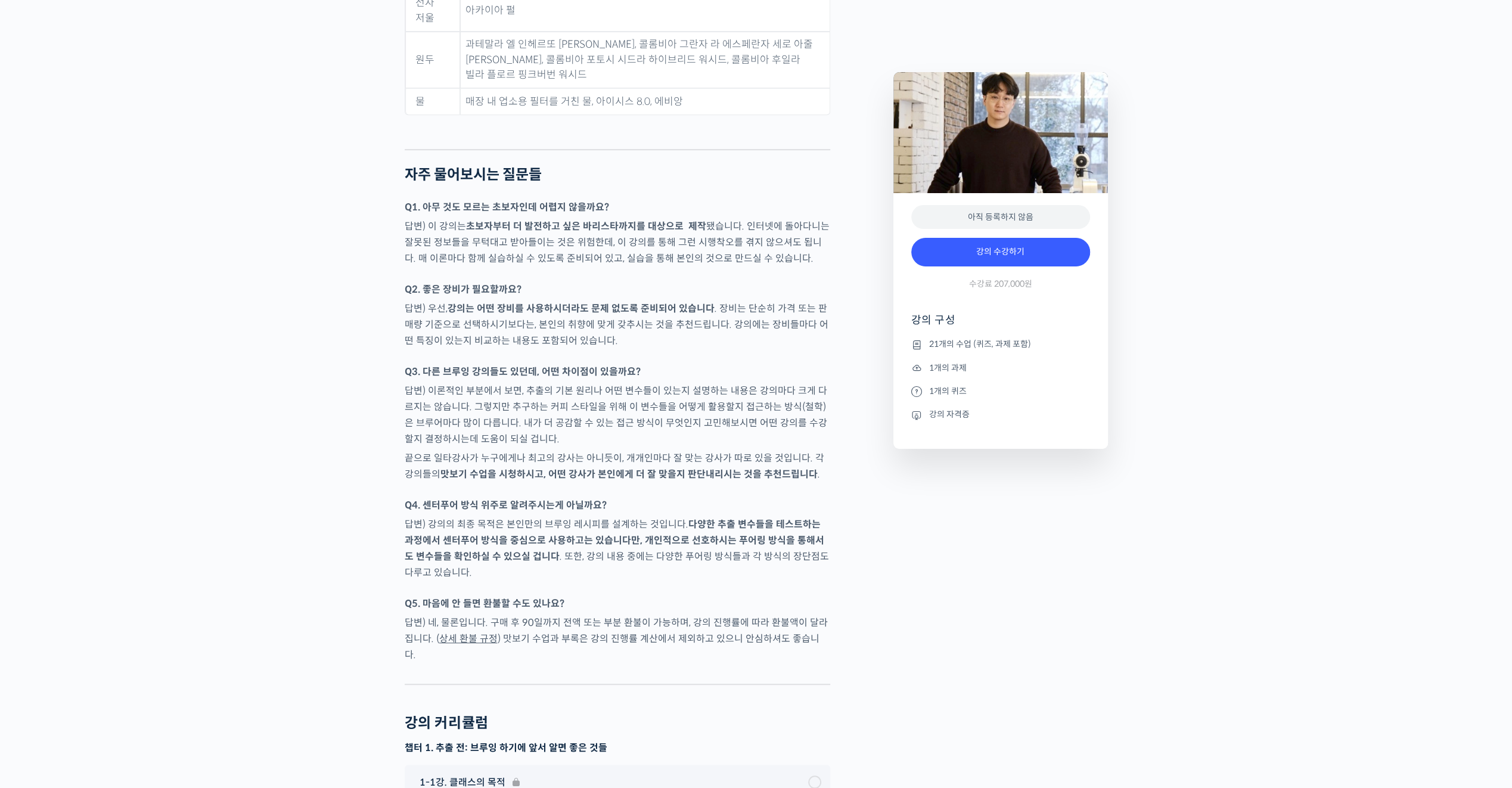
scroll to position [5005, 0]
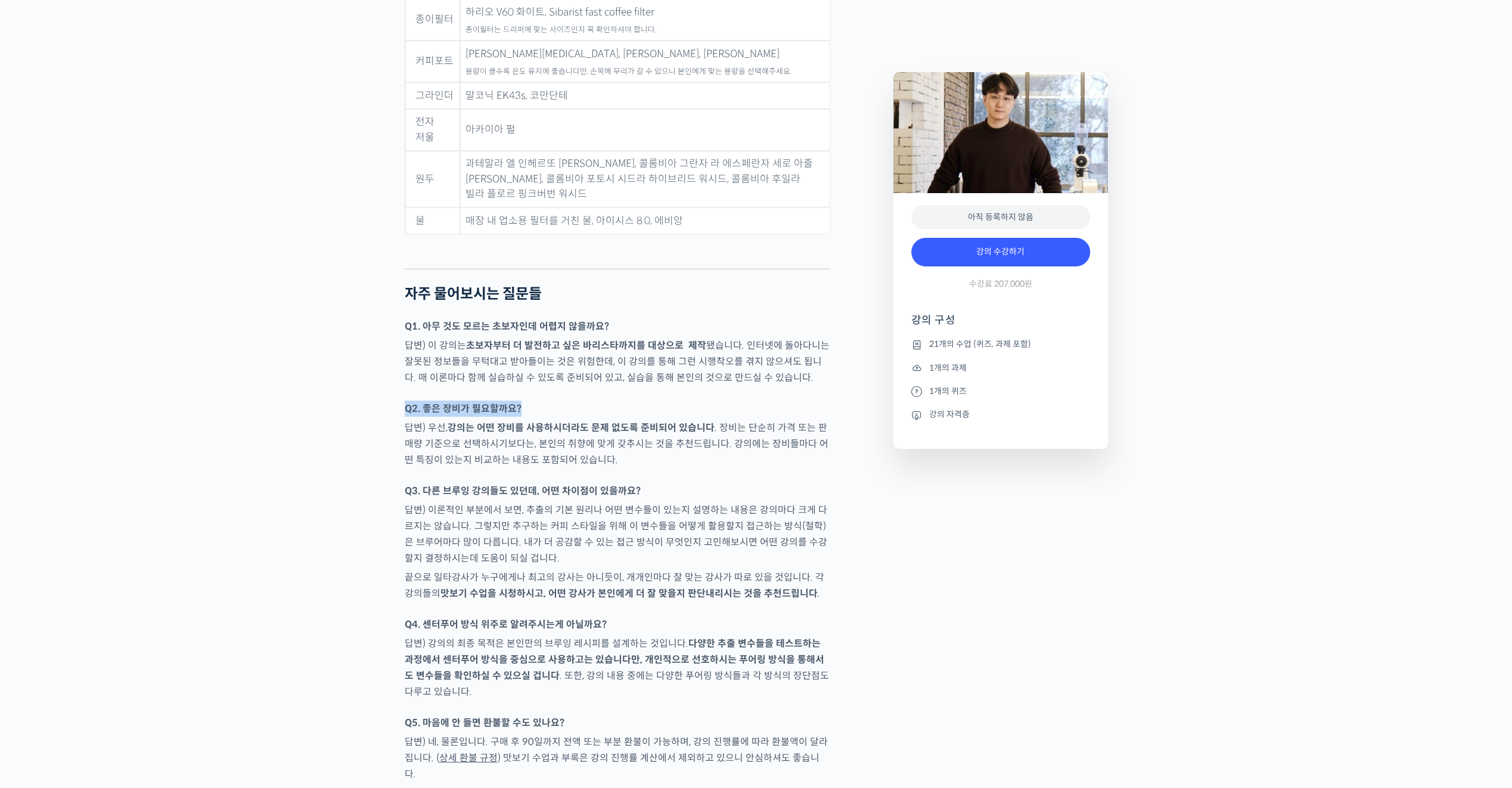
drag, startPoint x: 805, startPoint y: 326, endPoint x: 564, endPoint y: 355, distance: 242.7
drag, startPoint x: 564, startPoint y: 355, endPoint x: 595, endPoint y: 388, distance: 45.3
click at [595, 419] on p "답변) 우선, 강의는 어떤 장비를 사용하시더라도 문제 없도록 준비되어 있습니다 . 장비는 단순히 가격 또는 판매량 기준으로 선택하시기보다는, …" at bounding box center [617, 443] width 425 height 48
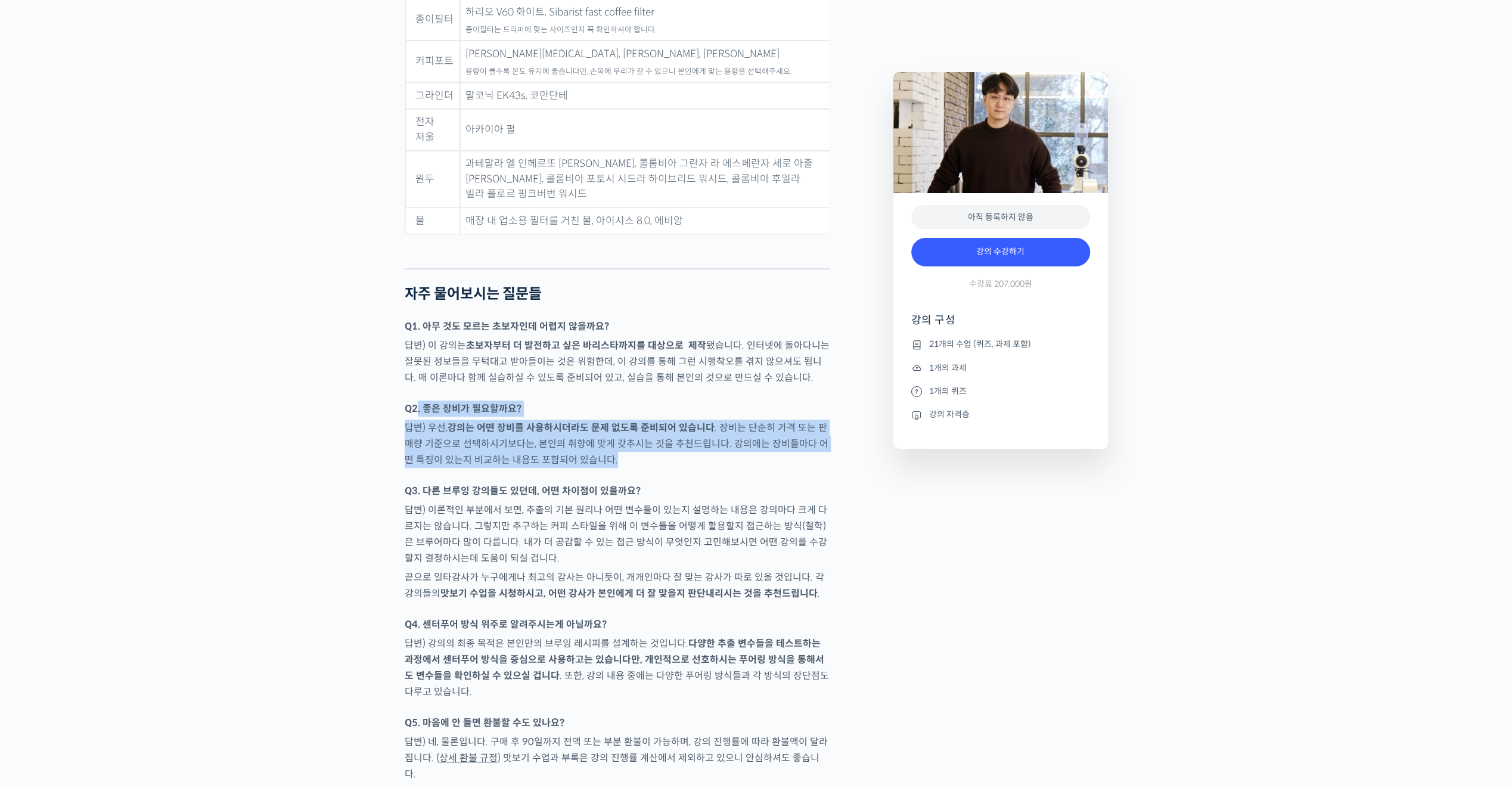
drag, startPoint x: 634, startPoint y: 409, endPoint x: 468, endPoint y: 387, distance: 167.5
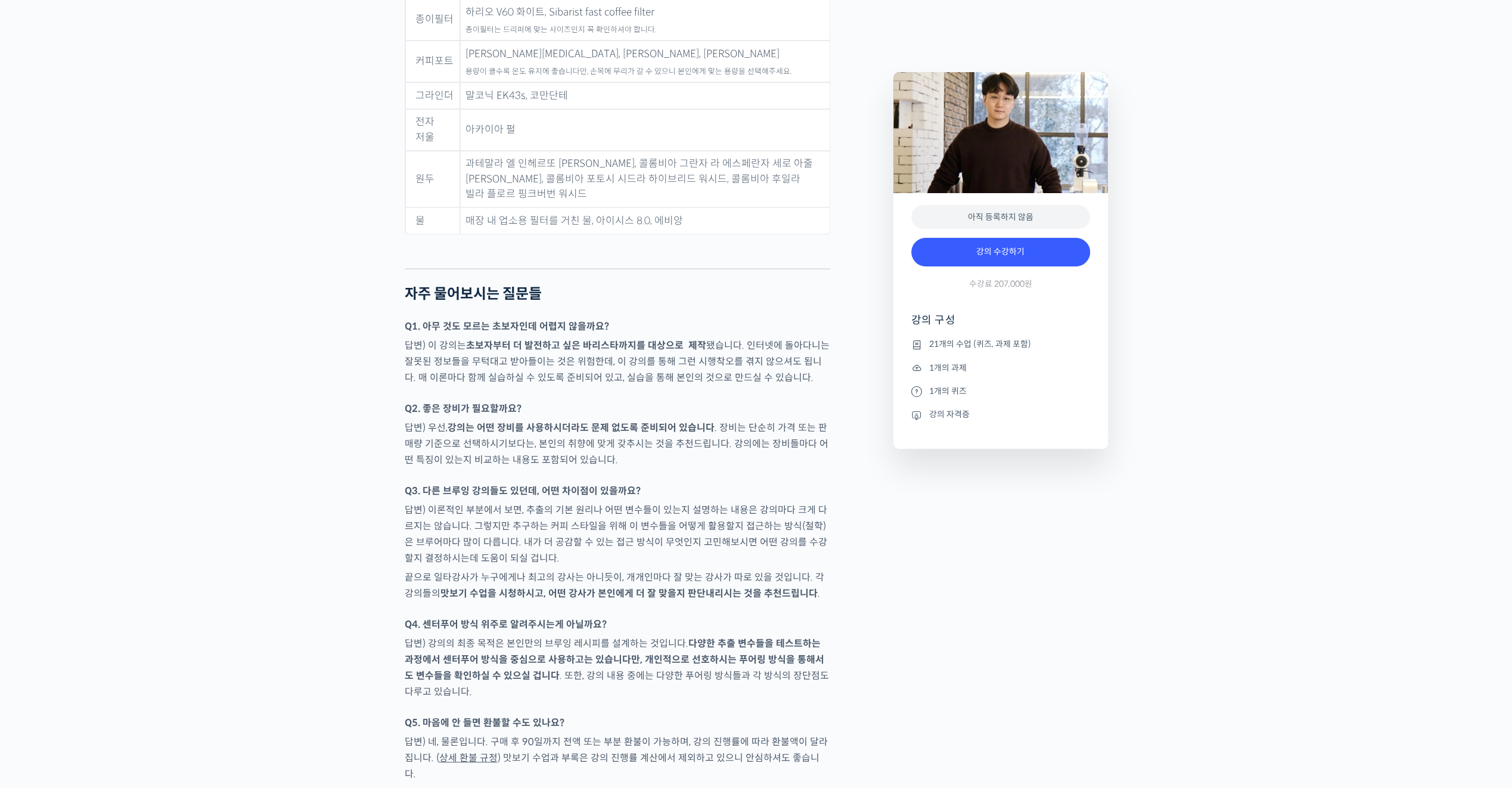
drag, startPoint x: 468, startPoint y: 387, endPoint x: 578, endPoint y: 466, distance: 135.4
click at [577, 502] on p "답변) 이론적인 부분에서 보면, 추출의 기본 원리나 어떤 변수들이 있는지 설명하는 내용은 강의마다 크게 다르지는 않습니다. 그렇지만 추구하는 …" at bounding box center [617, 533] width 425 height 64
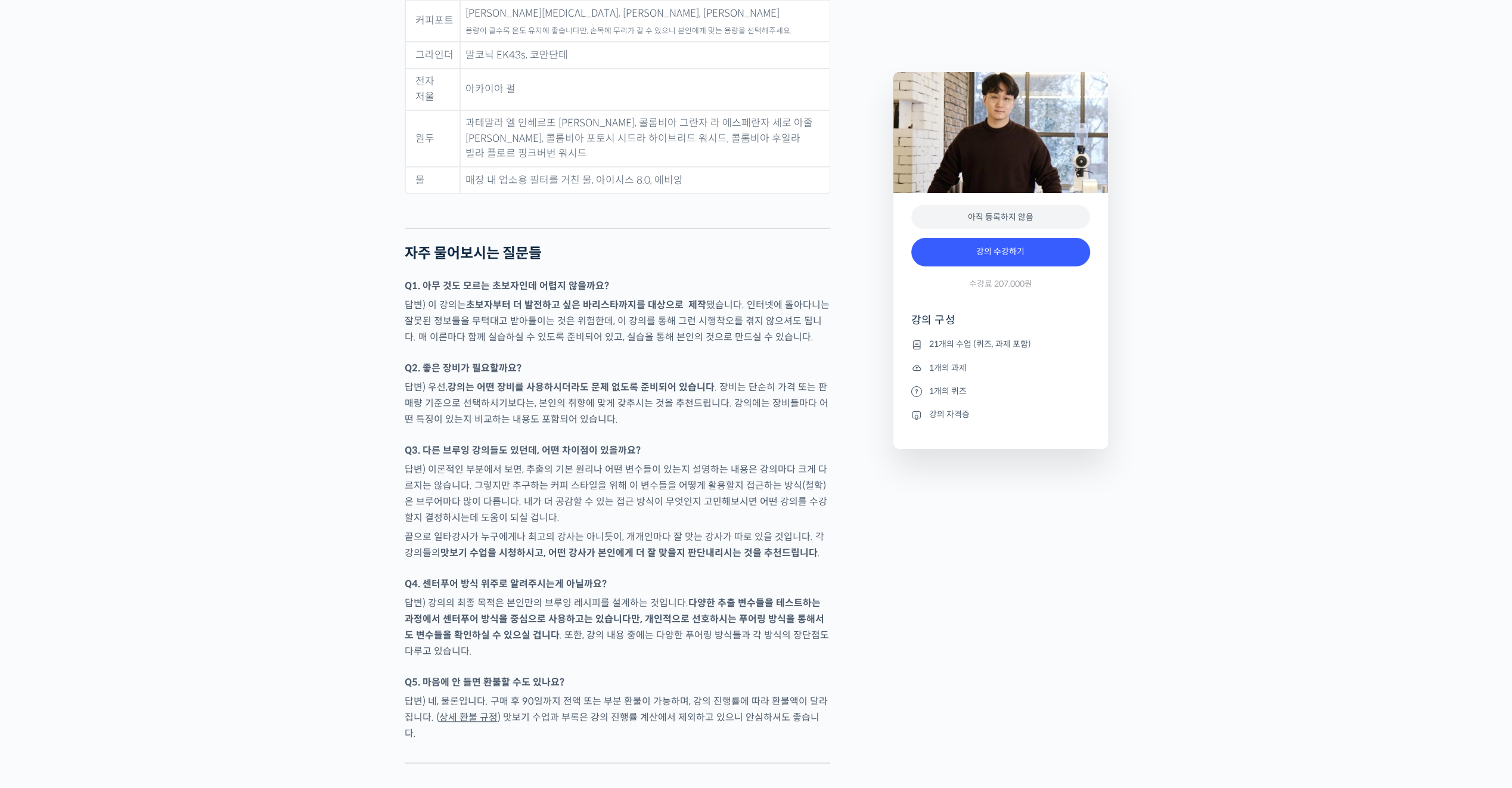
scroll to position [5065, 0]
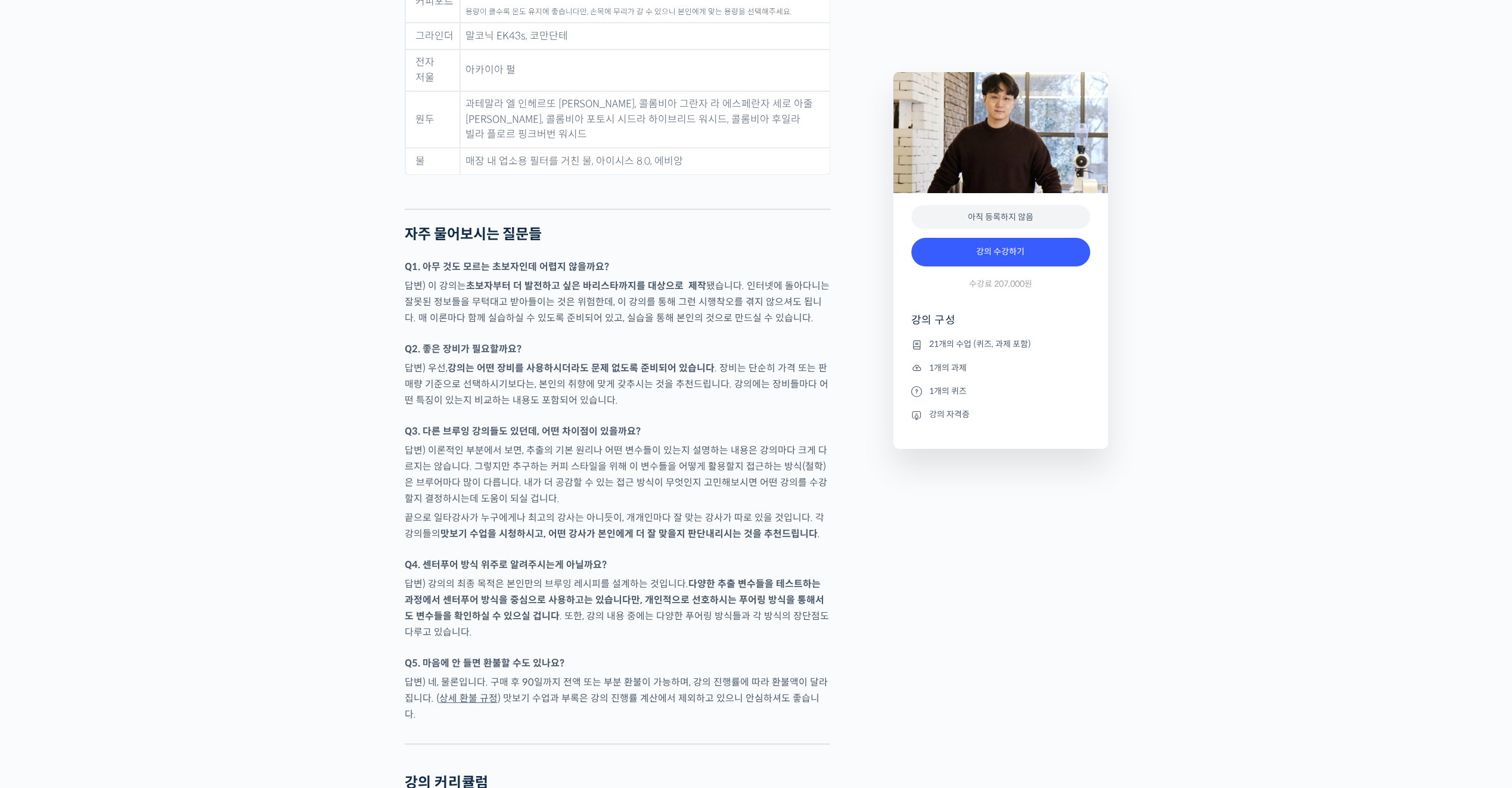
drag, startPoint x: 619, startPoint y: 579, endPoint x: 708, endPoint y: 701, distance: 151.0
click at [708, 774] on div "강의 커리큘럼" at bounding box center [617, 783] width 425 height 17
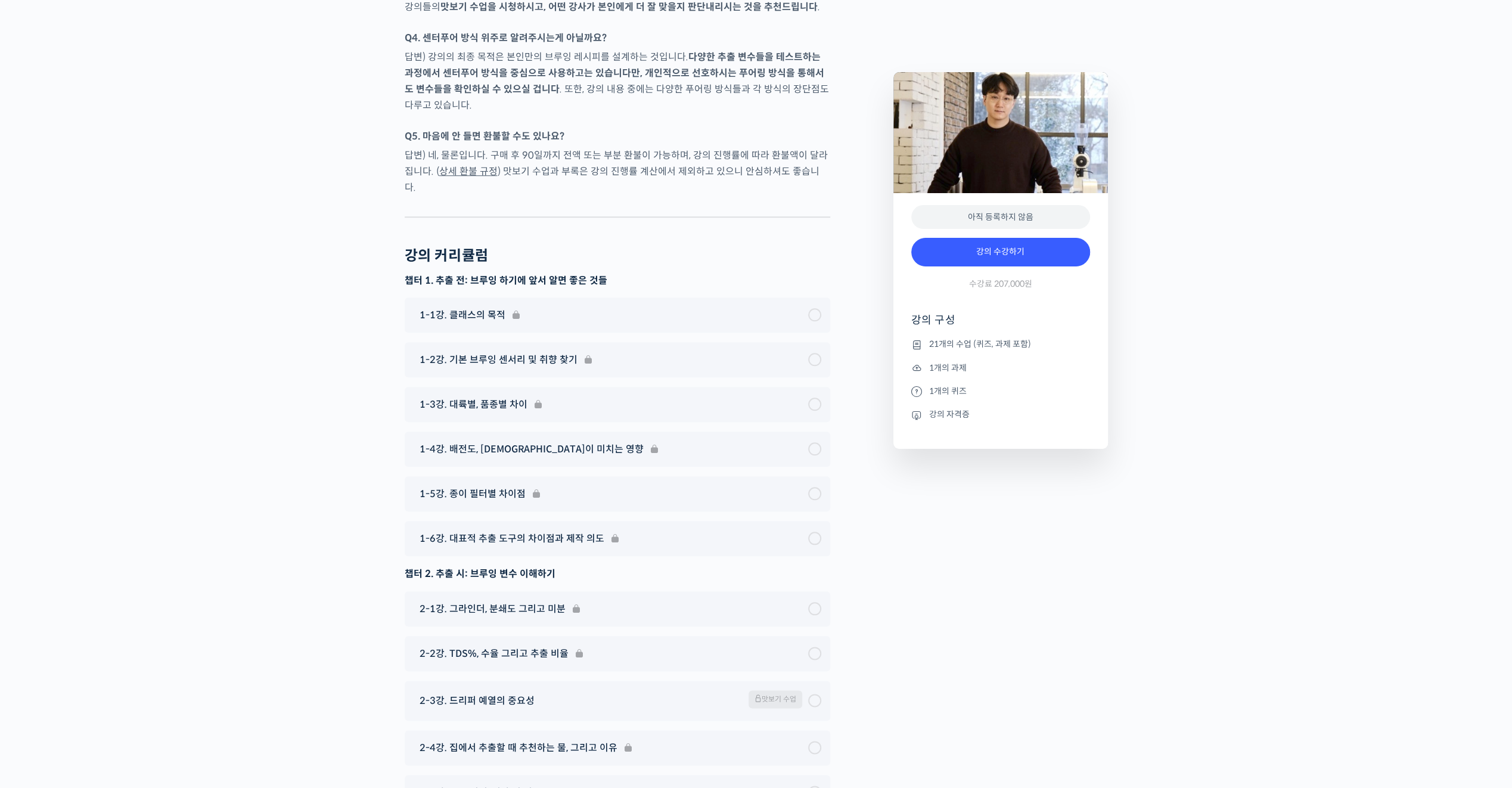
scroll to position [5459, 0]
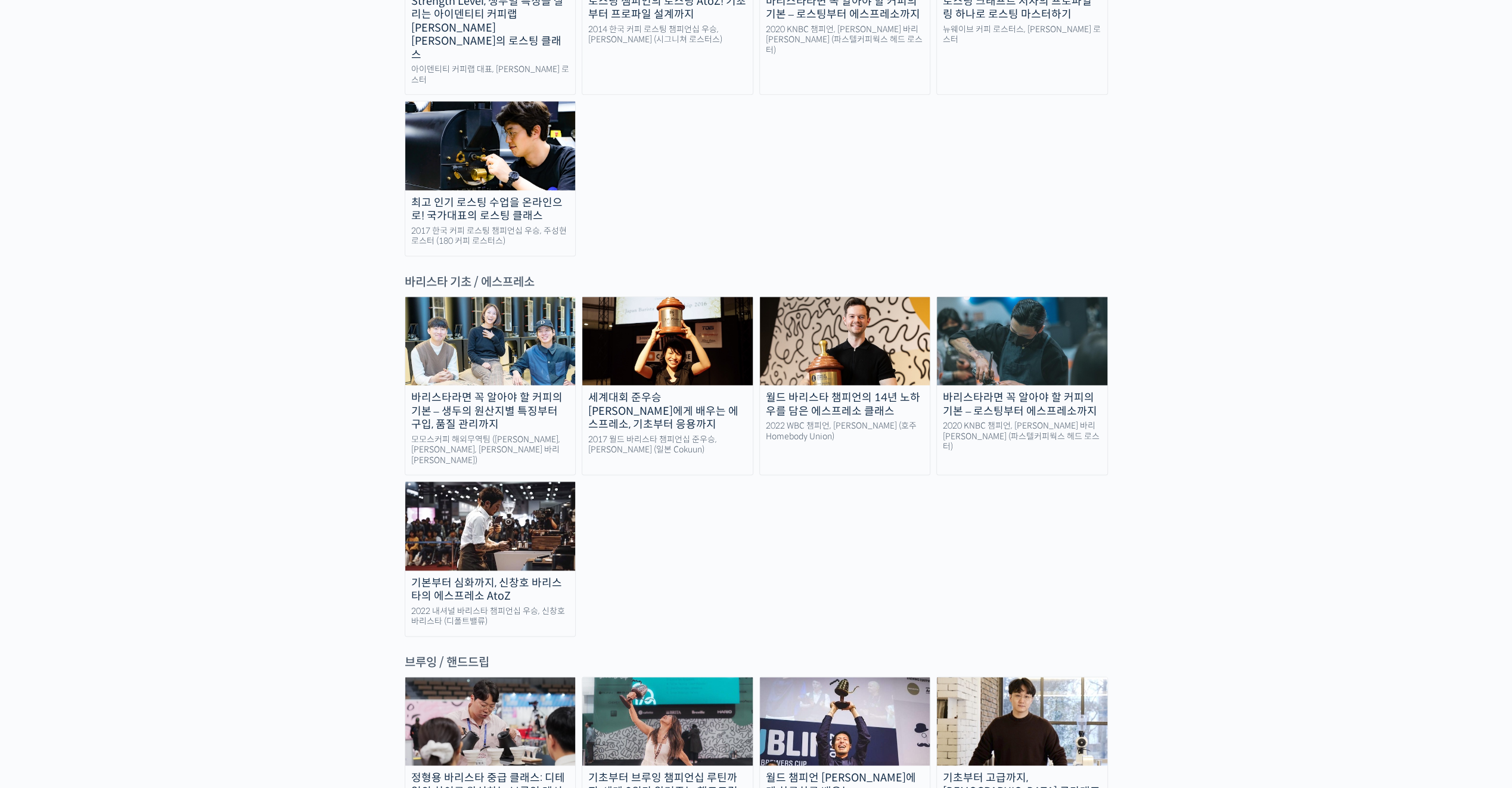
scroll to position [1479, 0]
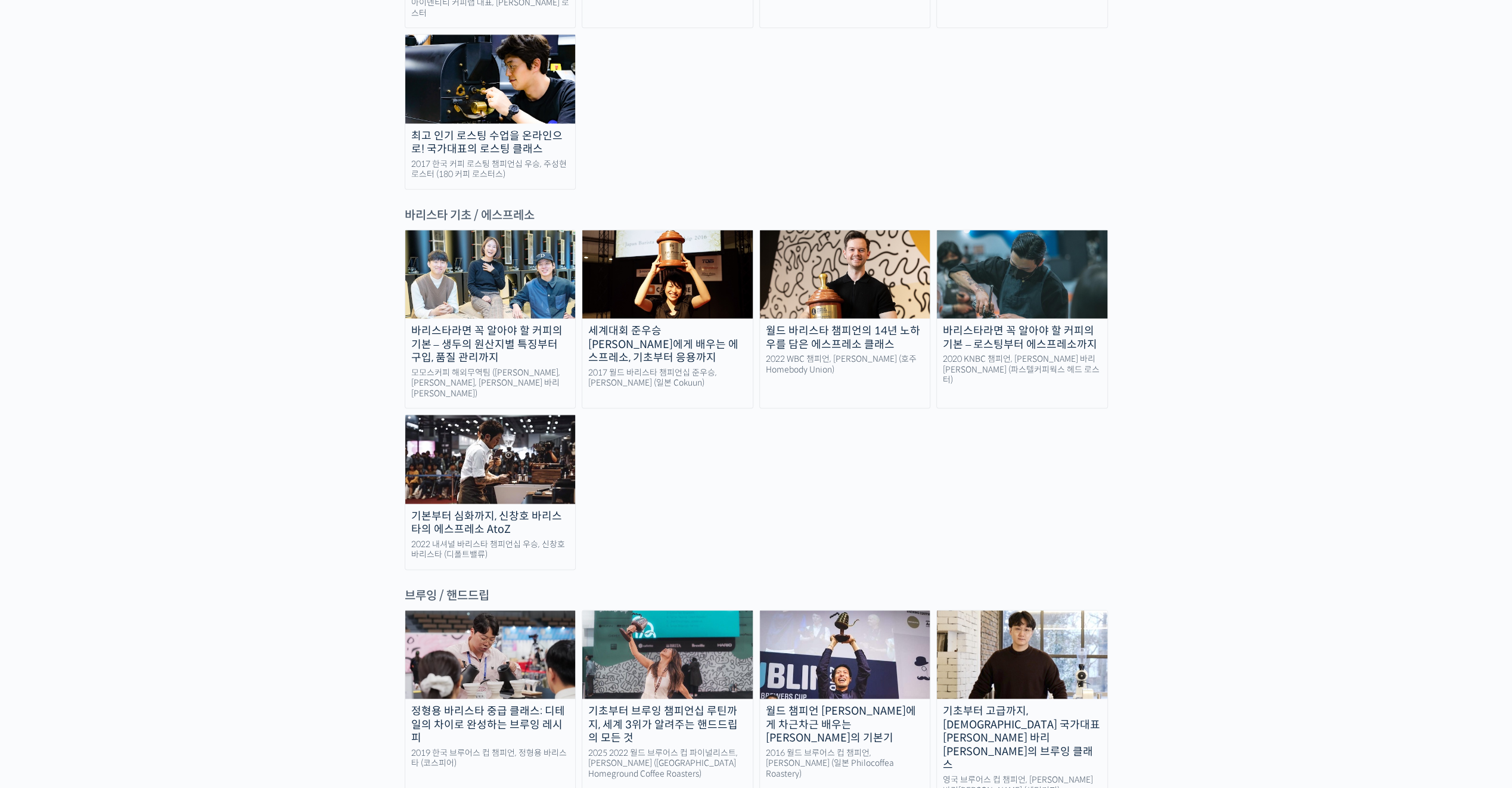
click at [500, 230] on img at bounding box center [490, 273] width 171 height 88
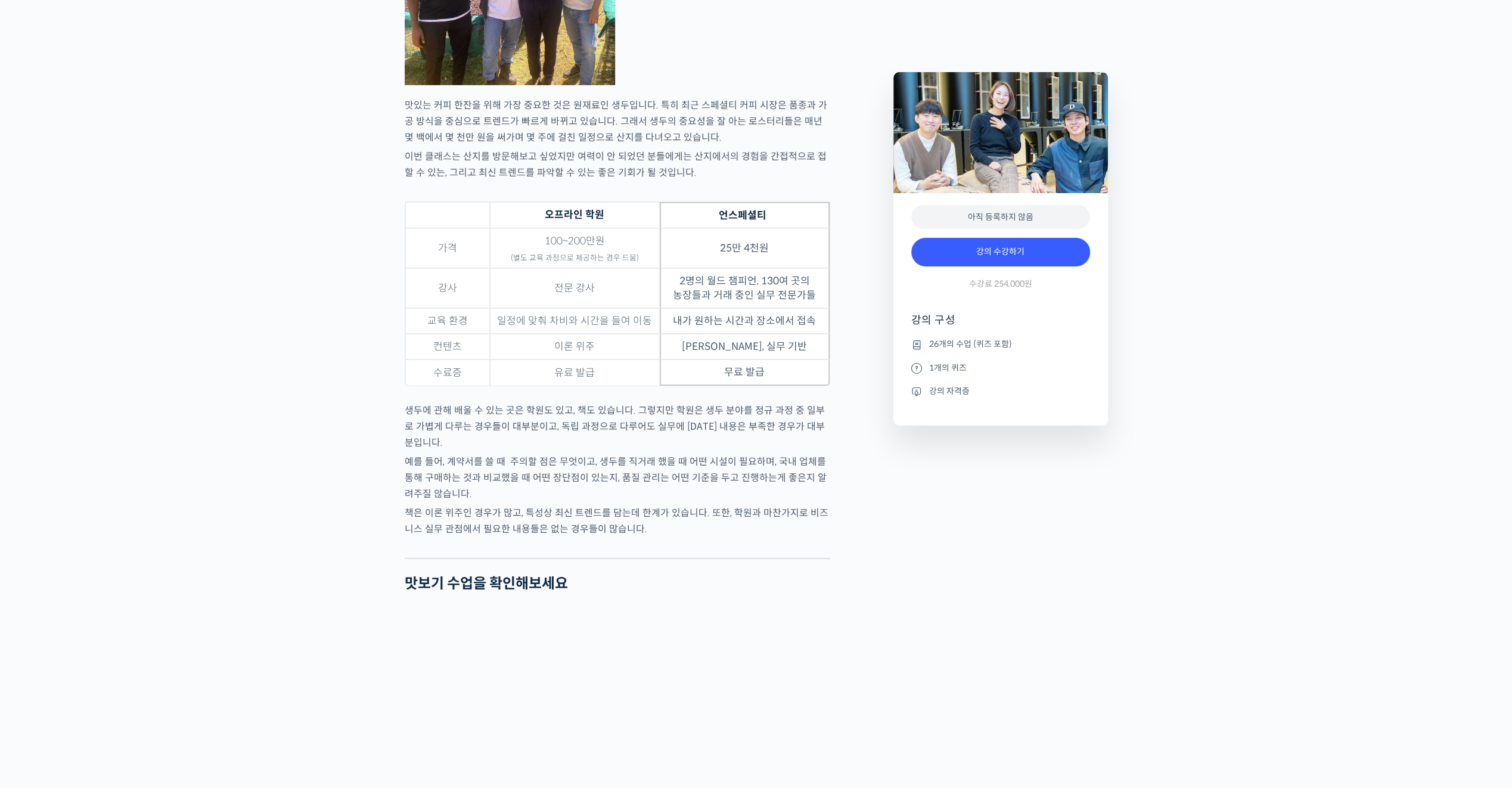
scroll to position [3754, 0]
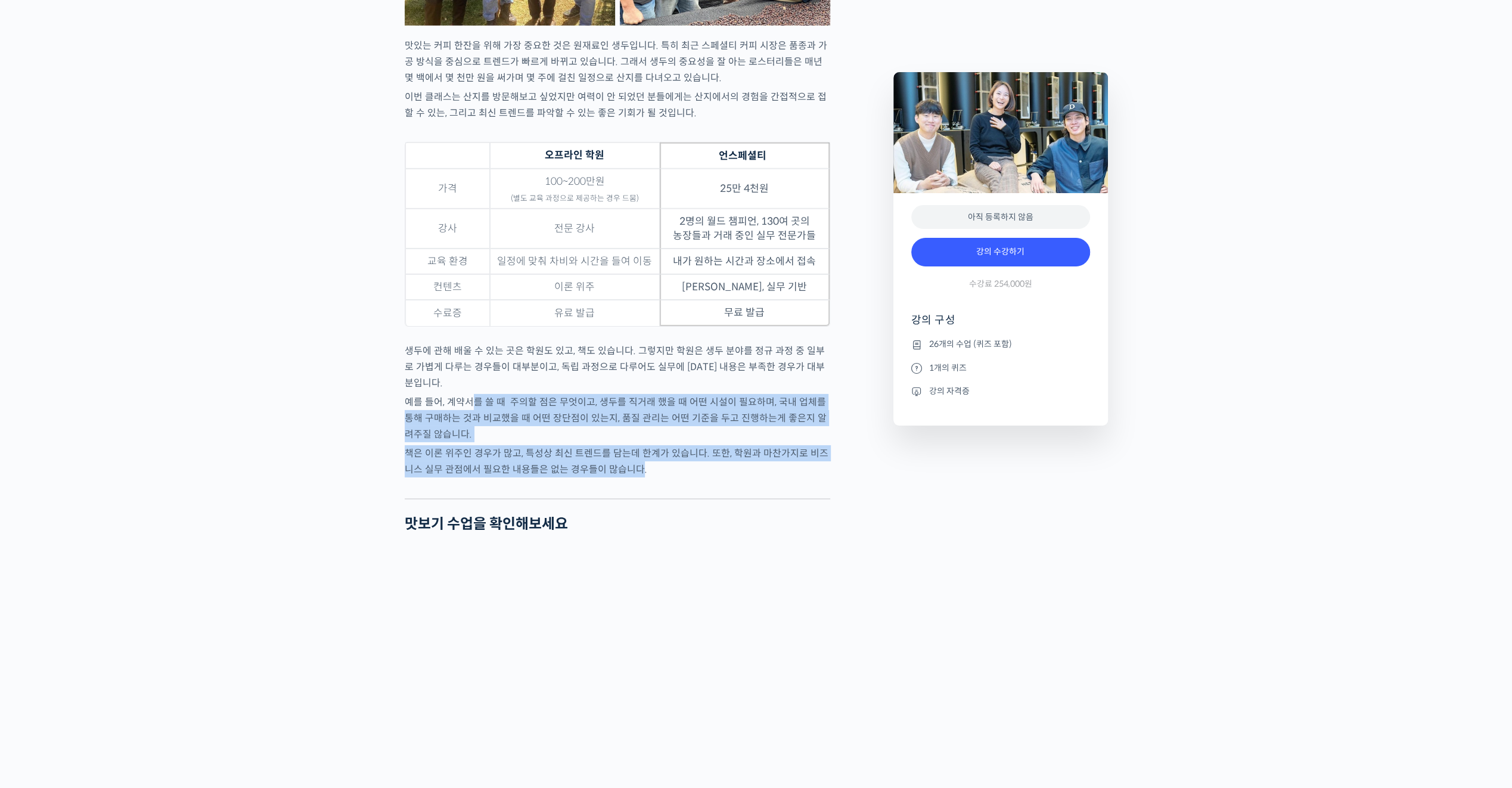
drag, startPoint x: 625, startPoint y: 465, endPoint x: 473, endPoint y: 402, distance: 164.5
drag, startPoint x: 475, startPoint y: 403, endPoint x: 631, endPoint y: 453, distance: 163.8
click at [631, 453] on p "책은 이론 위주인 경우가 많고, 특성상 최신 트렌드를 담는데 한계가 있습니다. 또한, 학원과 마찬가지로 비즈니스 실무 관점에서 필요한 내용들은…" at bounding box center [617, 461] width 425 height 32
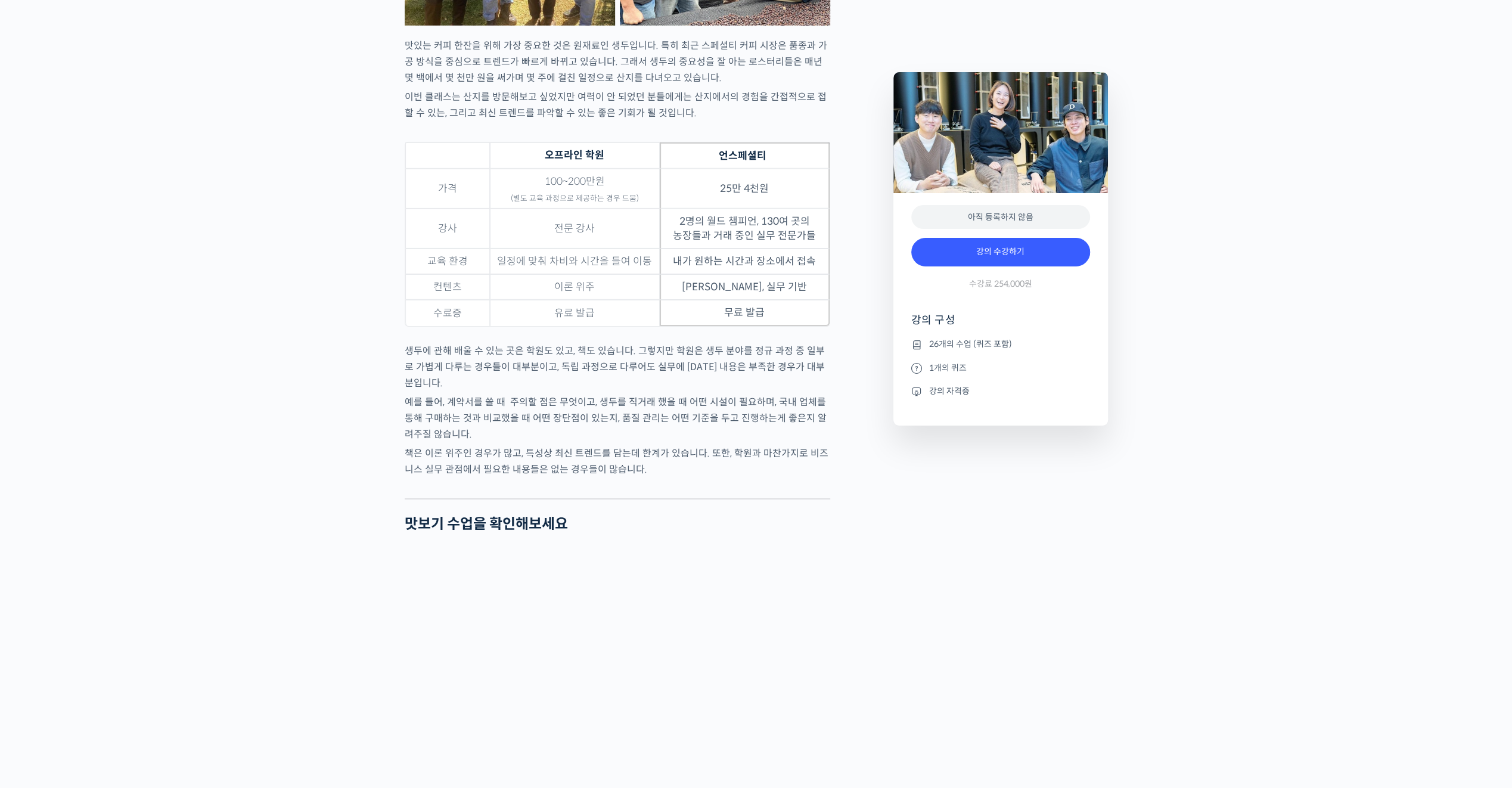
click at [650, 467] on p "책은 이론 위주인 경우가 많고, 특성상 최신 트렌드를 담는데 한계가 있습니다. 또한, 학원과 마찬가지로 비즈니스 실무 관점에서 필요한 내용들은…" at bounding box center [617, 461] width 425 height 32
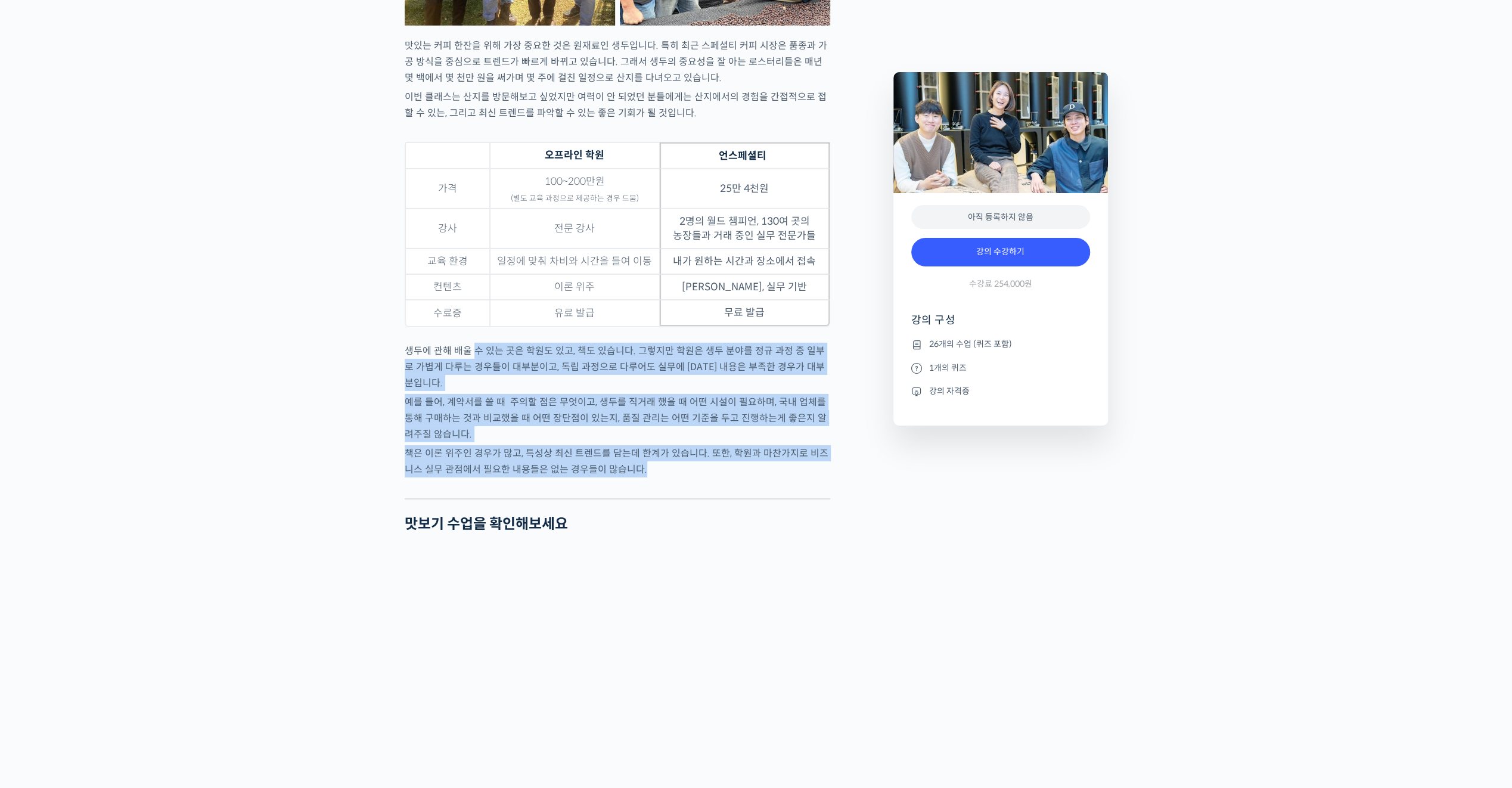
drag, startPoint x: 537, startPoint y: 385, endPoint x: 474, endPoint y: 363, distance: 66.7
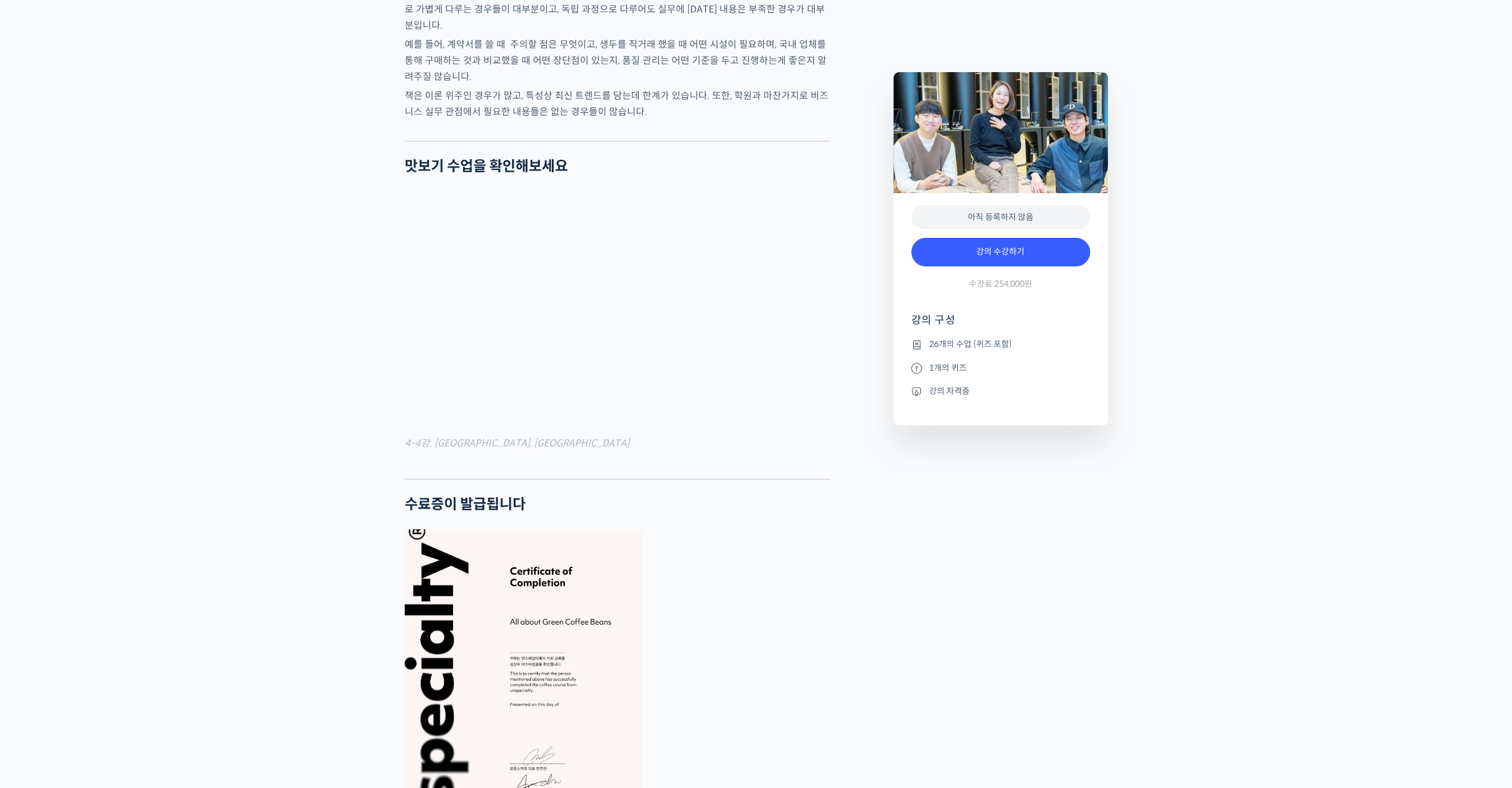
drag, startPoint x: 889, startPoint y: 508, endPoint x: 883, endPoint y: 502, distance: 8.5
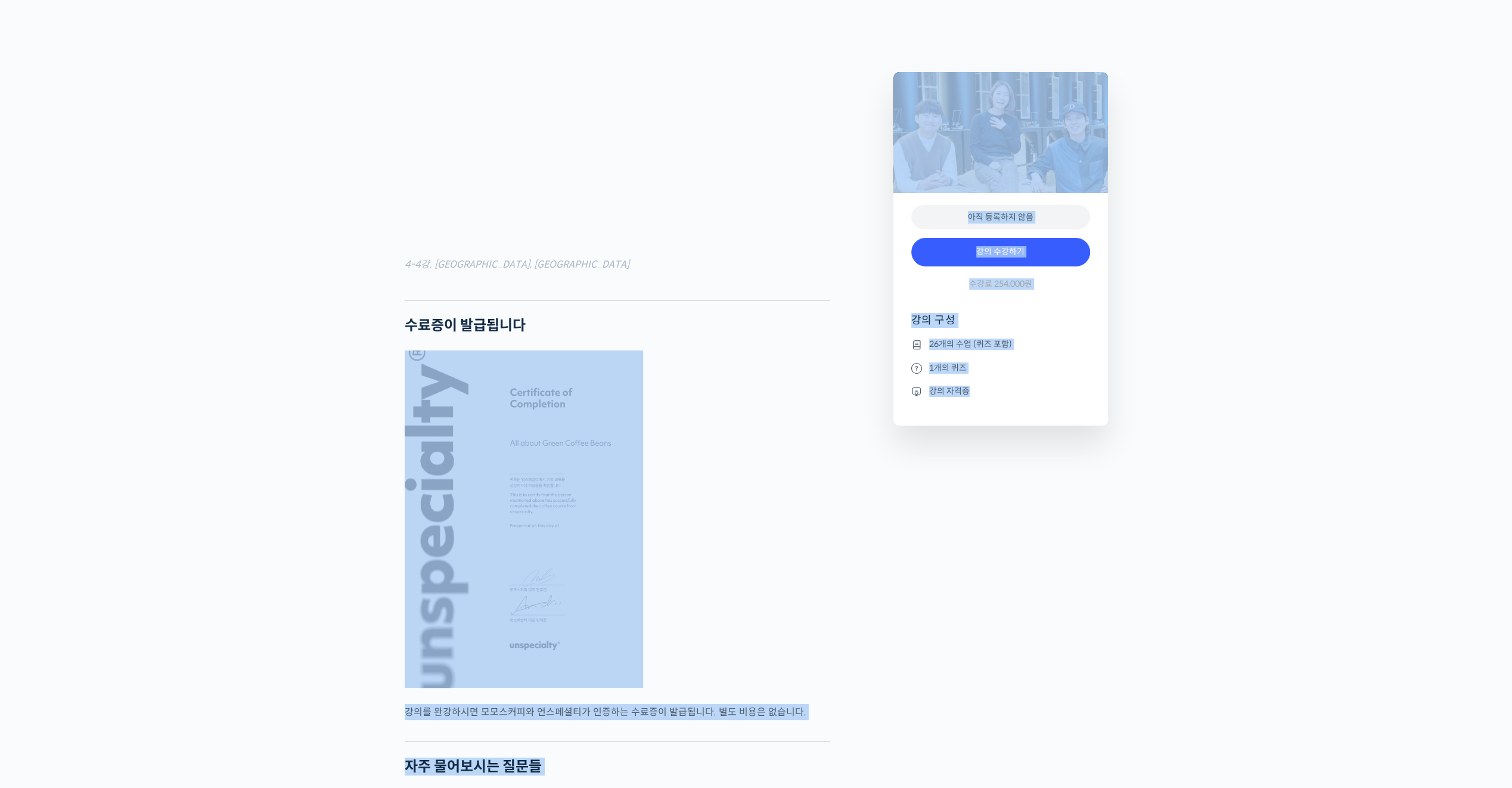
click at [786, 506] on figure at bounding box center [617, 519] width 425 height 337
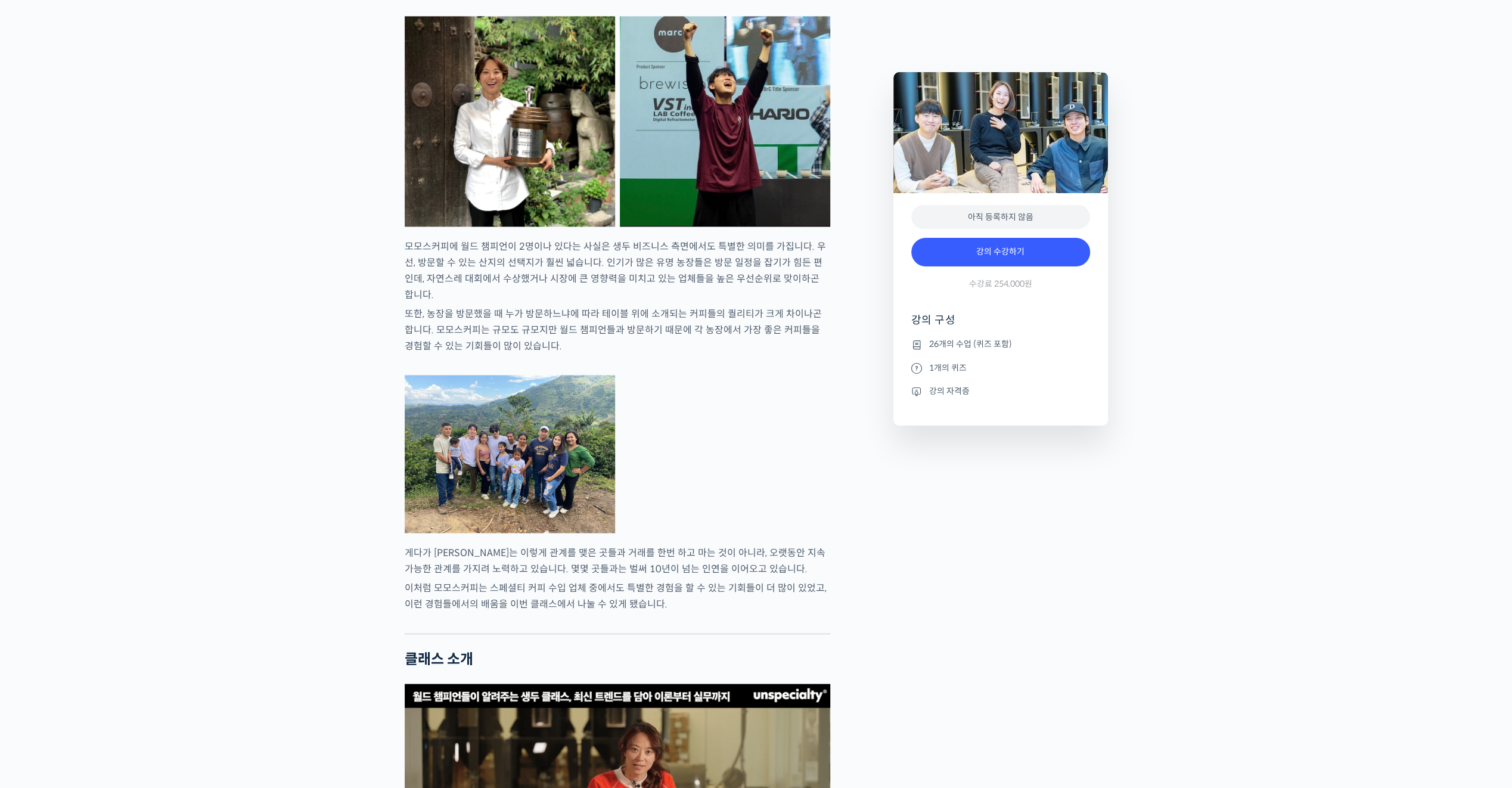
scroll to position [1430, 0]
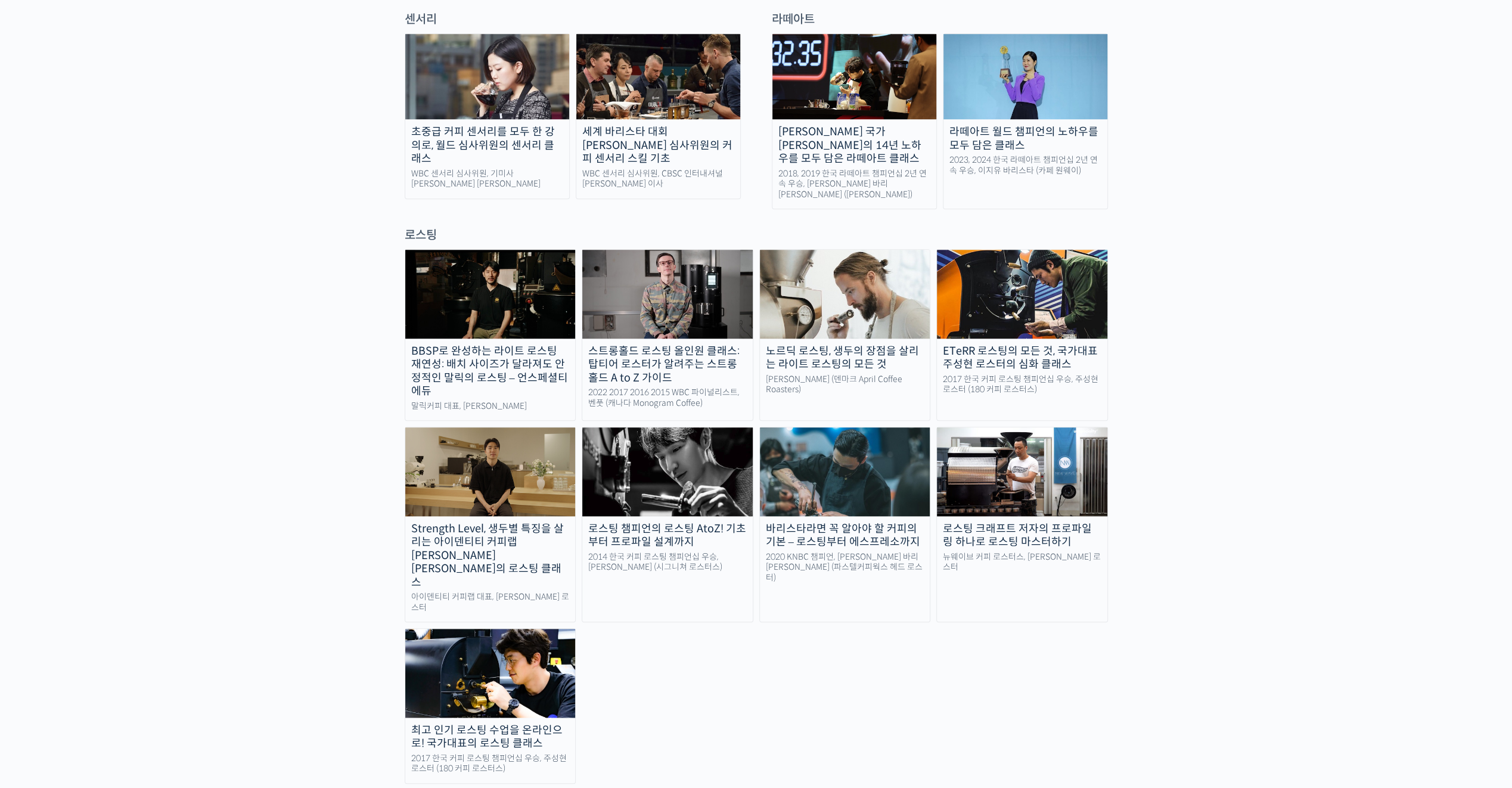
scroll to position [882, 0]
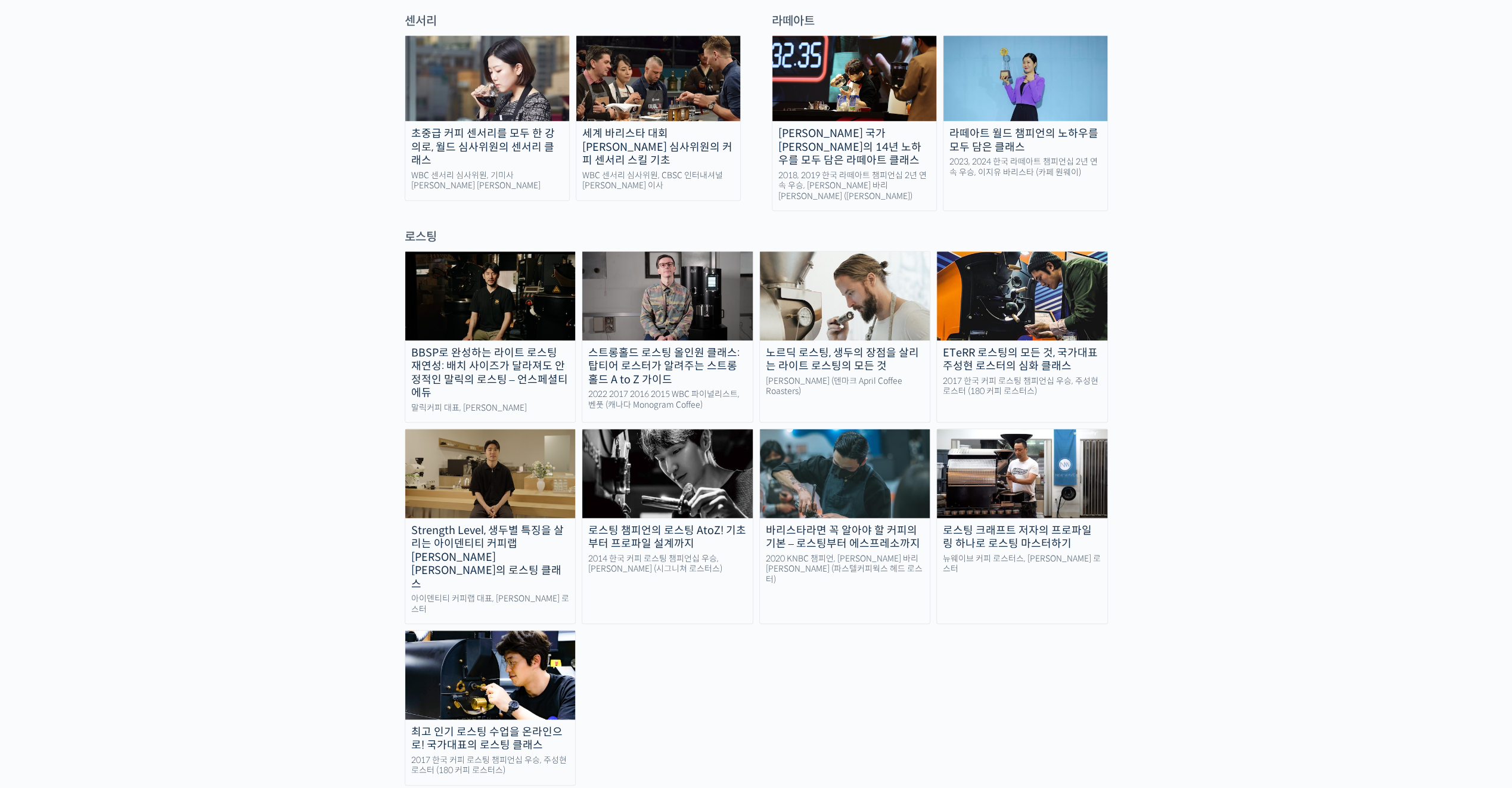
click at [498, 260] on img at bounding box center [490, 295] width 171 height 88
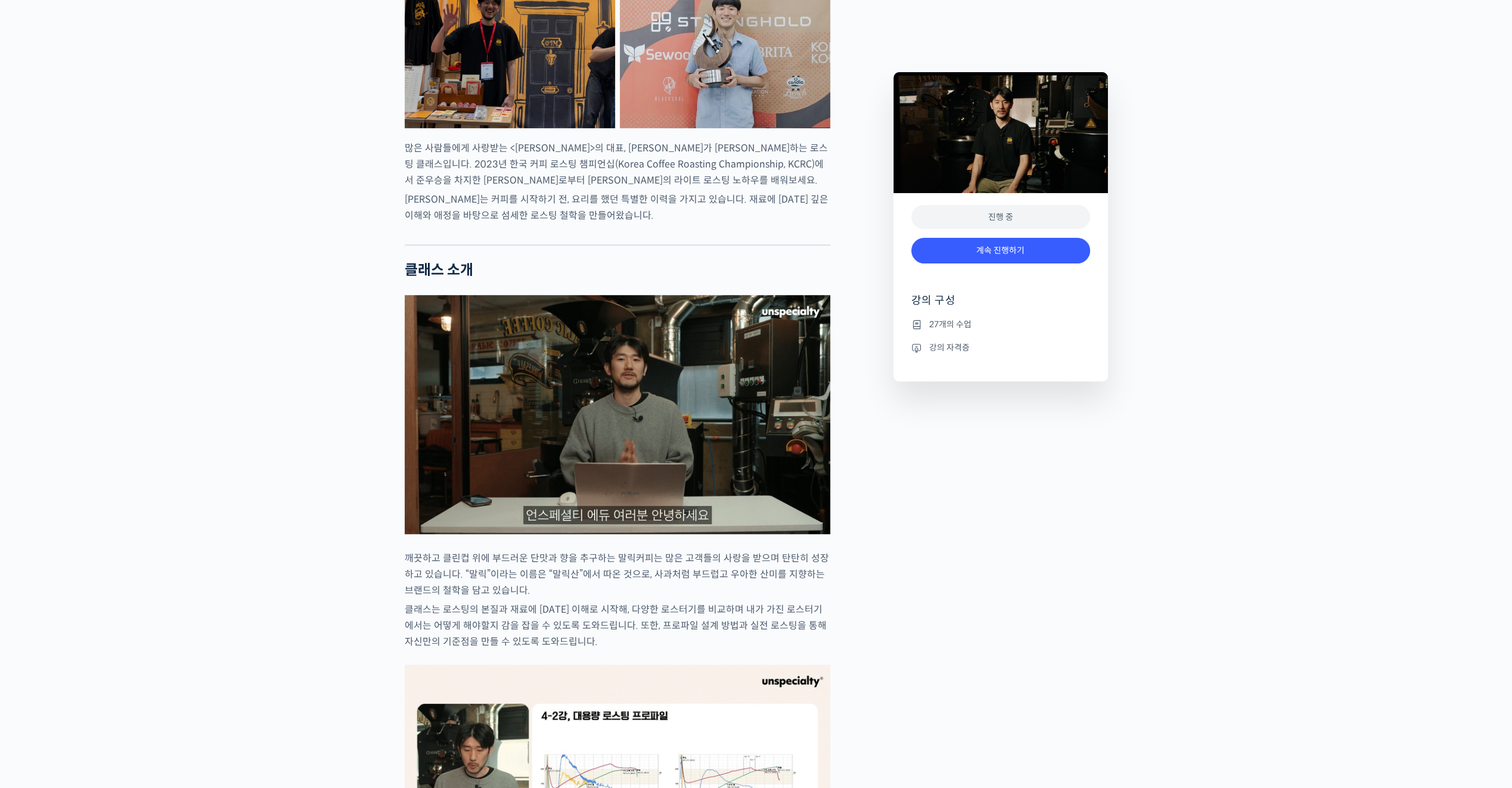
scroll to position [656, 0]
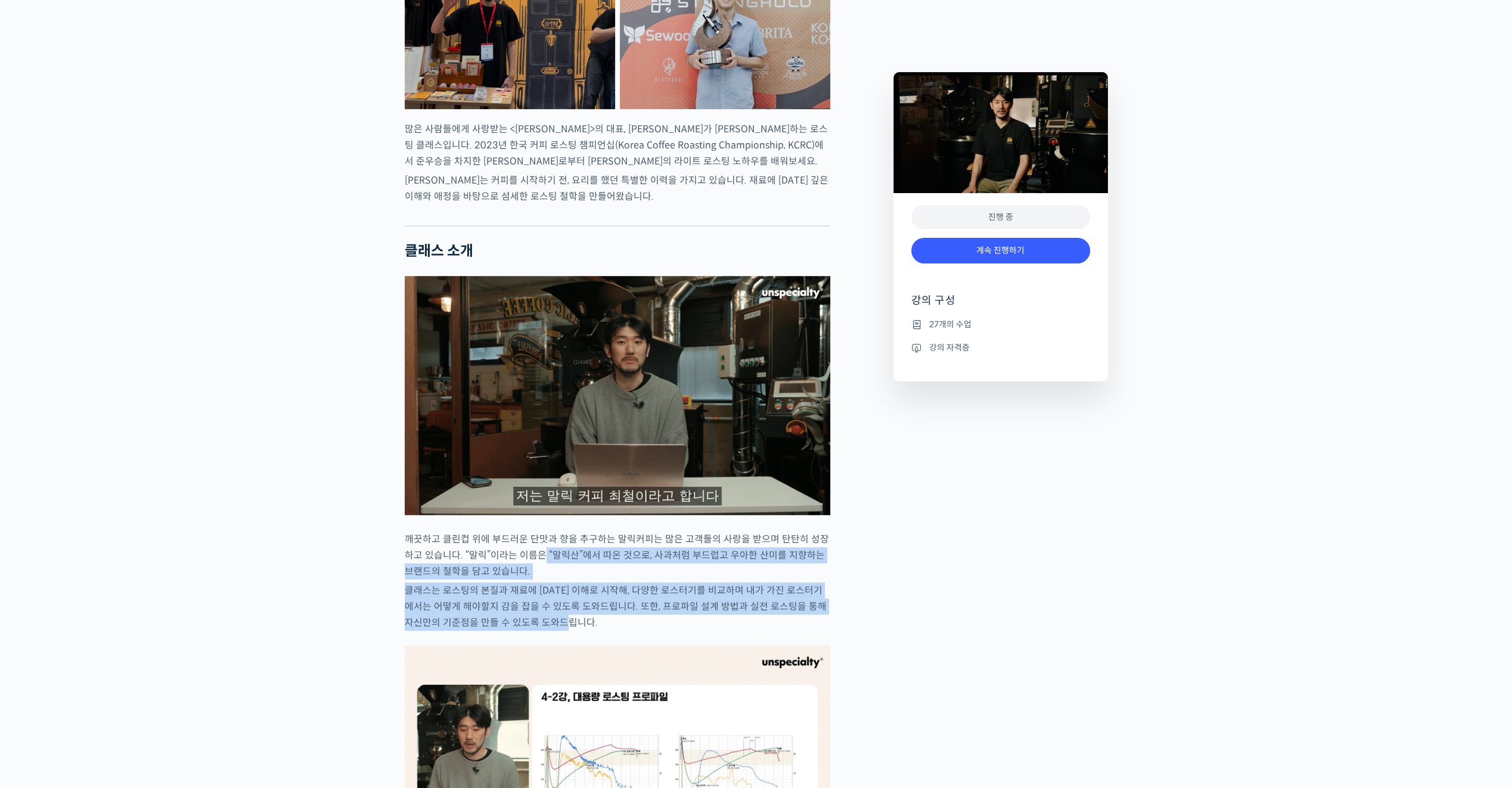
drag, startPoint x: 531, startPoint y: 598, endPoint x: 721, endPoint y: 659, distance: 199.6
drag, startPoint x: 721, startPoint y: 659, endPoint x: 708, endPoint y: 658, distance: 13.0
click at [708, 630] on p "클래스는 로스팅의 본질과 재료에 대한 이해로 시작해, 다양한 로스터기를 비교하며 내가 가진 로스터기에서는 어떻게 해야할지 감을 잡을 수 있도록…" at bounding box center [617, 607] width 425 height 48
click at [629, 630] on p "클래스는 로스팅의 본질과 재료에 대한 이해로 시작해, 다양한 로스터기를 비교하며 내가 가진 로스터기에서는 어떻게 해야할지 감을 잡을 수 있도록…" at bounding box center [617, 607] width 425 height 48
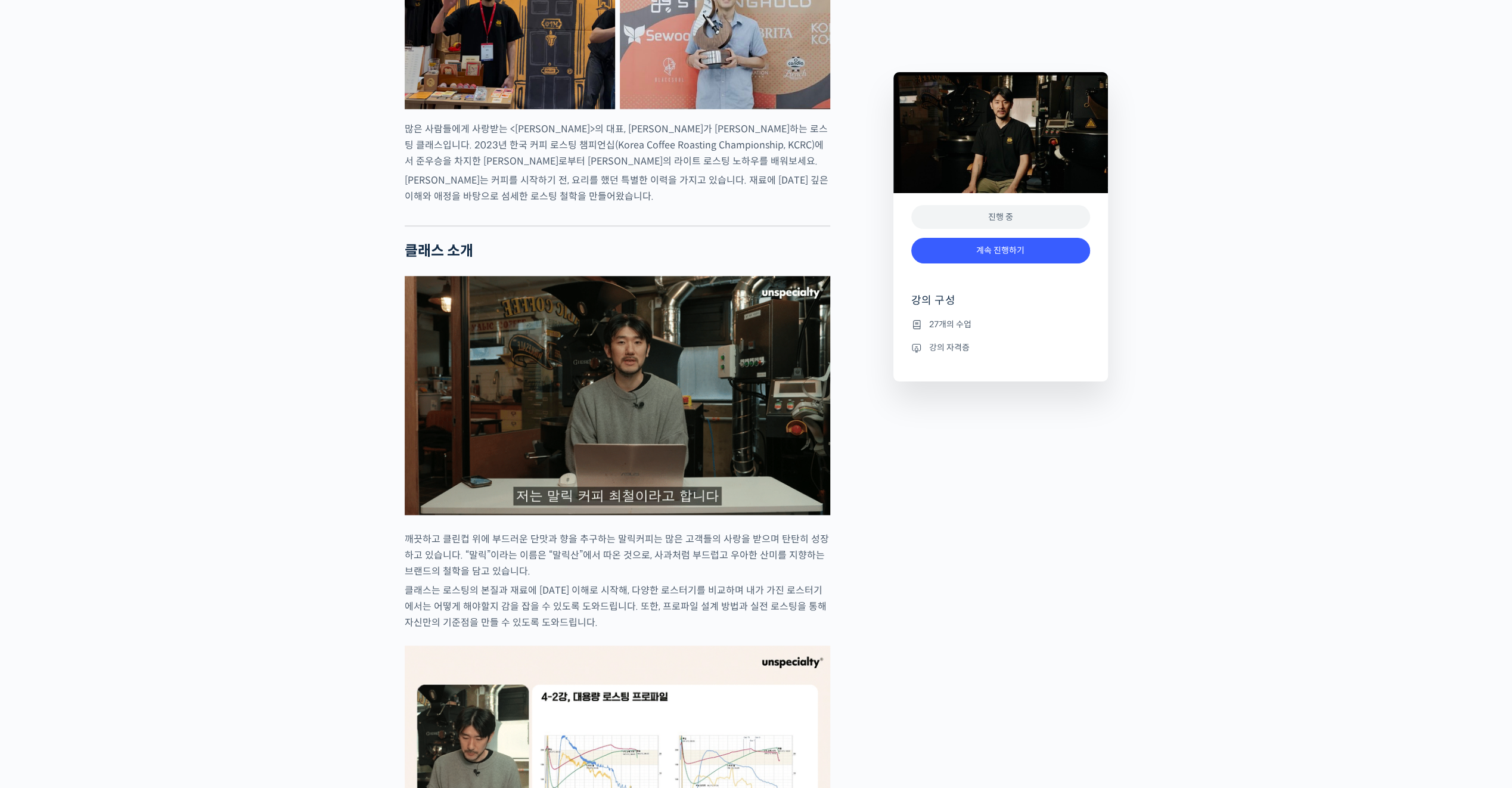
click at [599, 630] on p "클래스는 로스팅의 본질과 재료에 대한 이해로 시작해, 다양한 로스터기를 비교하며 내가 가진 로스터기에서는 어떻게 해야할지 감을 잡을 수 있도록…" at bounding box center [617, 607] width 425 height 48
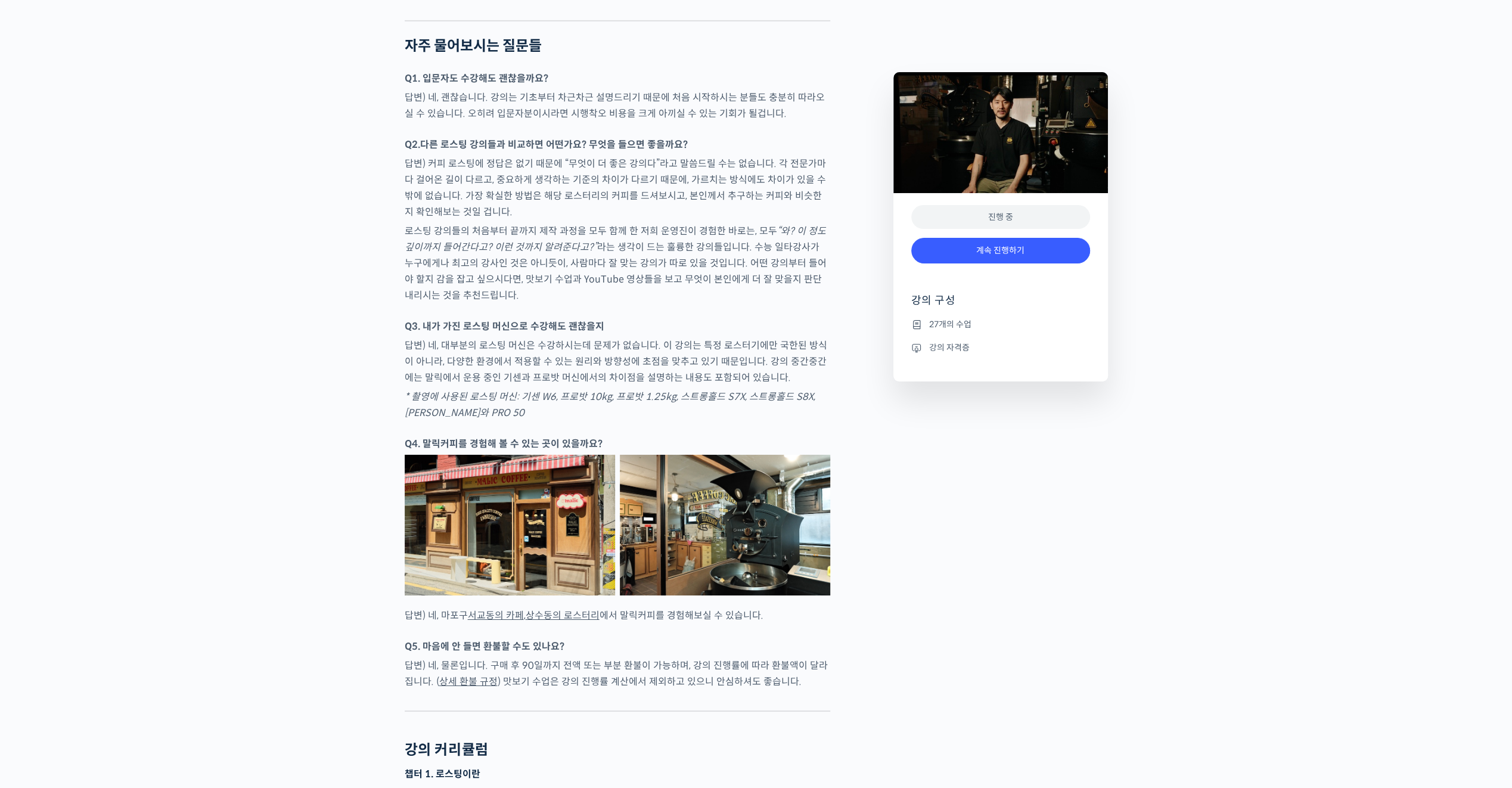
scroll to position [3874, 0]
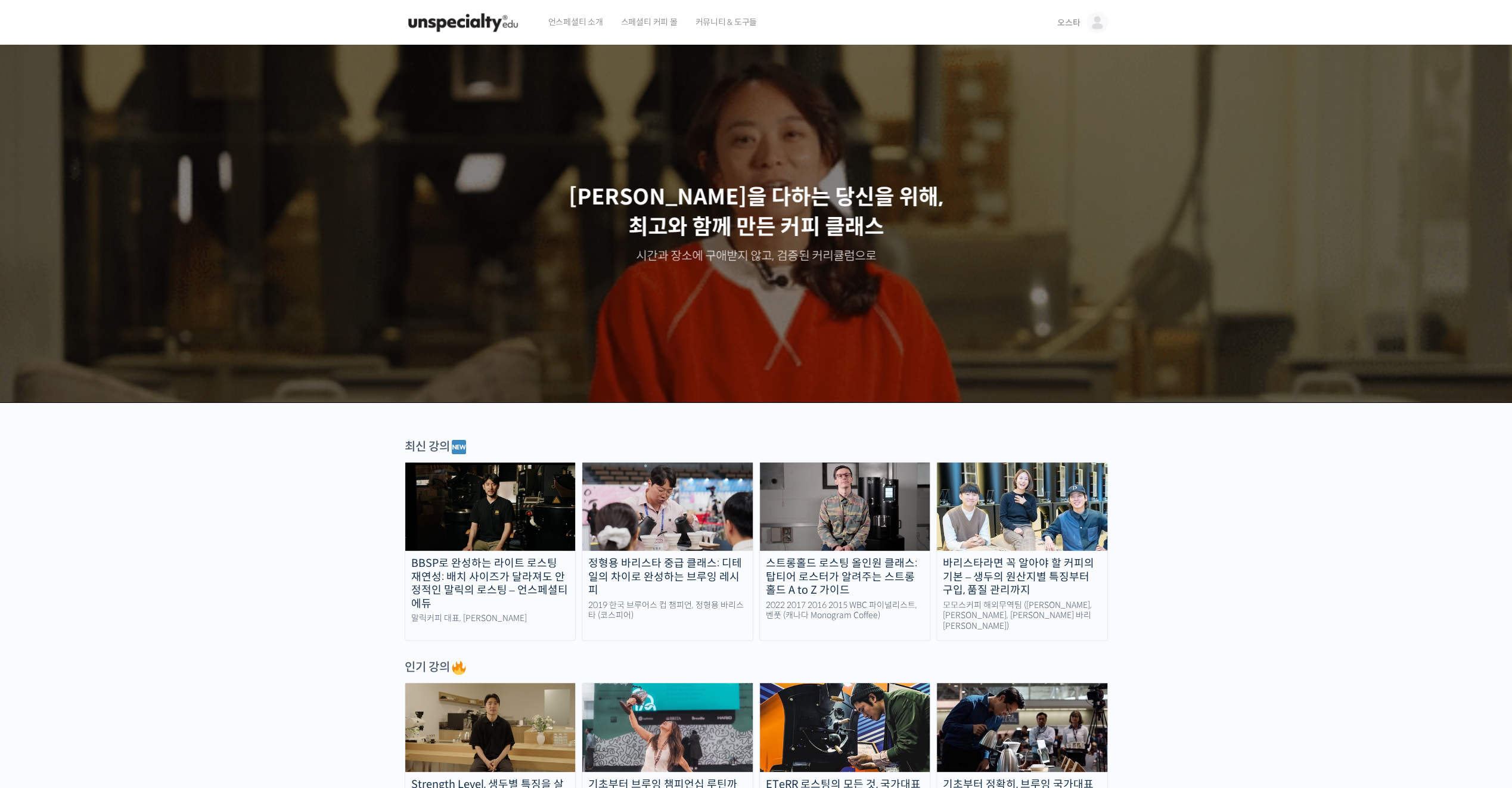
click at [1099, 29] on img at bounding box center [1097, 23] width 21 height 21
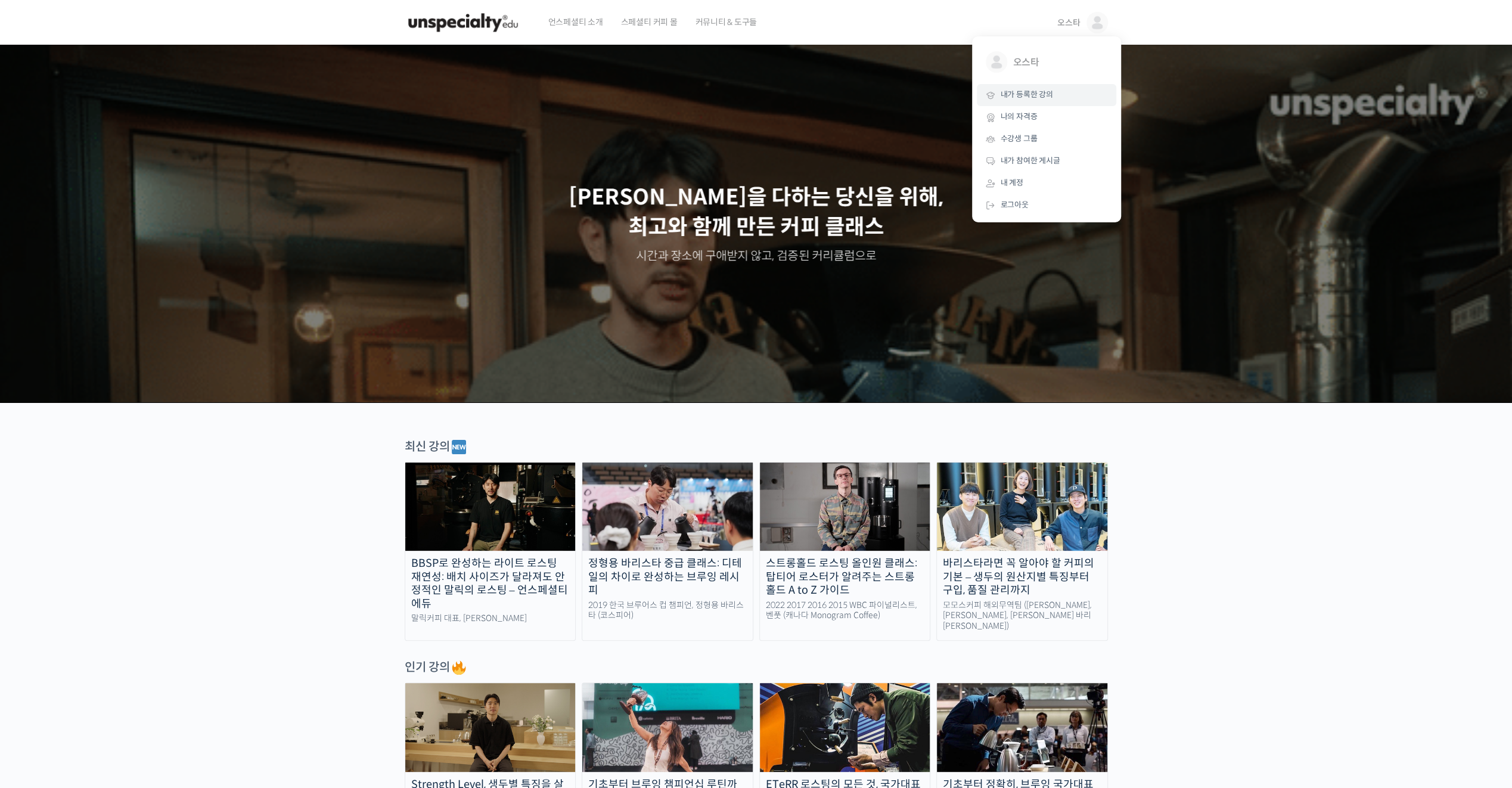
click at [1045, 94] on span "내가 등록한 강의" at bounding box center [1026, 94] width 52 height 10
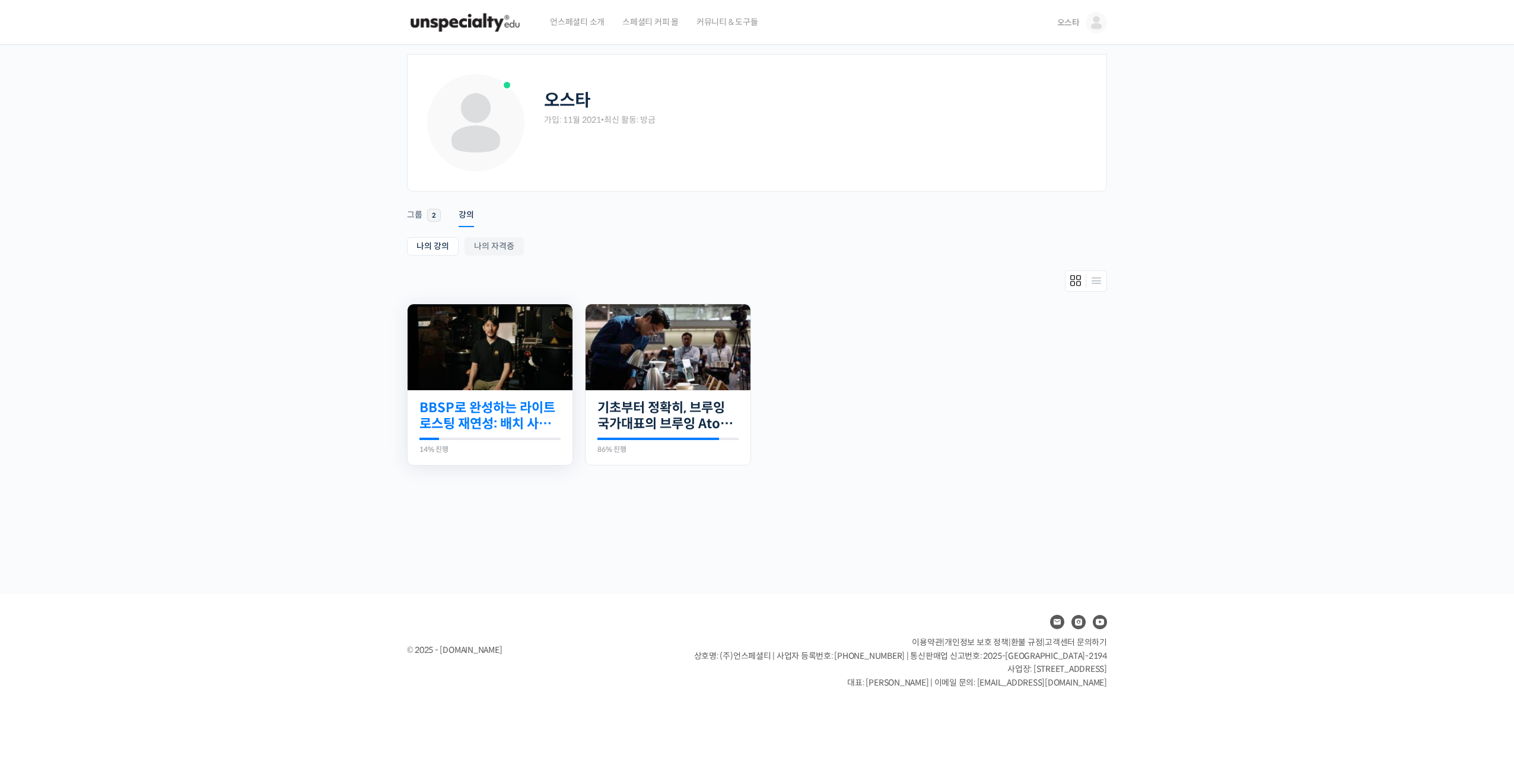
click at [457, 413] on link "BBSP로 완성하는 라이트 로스팅 재연성: 배치 사이즈가 달라져도 안정적인 말릭의 로스팅" at bounding box center [490, 416] width 141 height 32
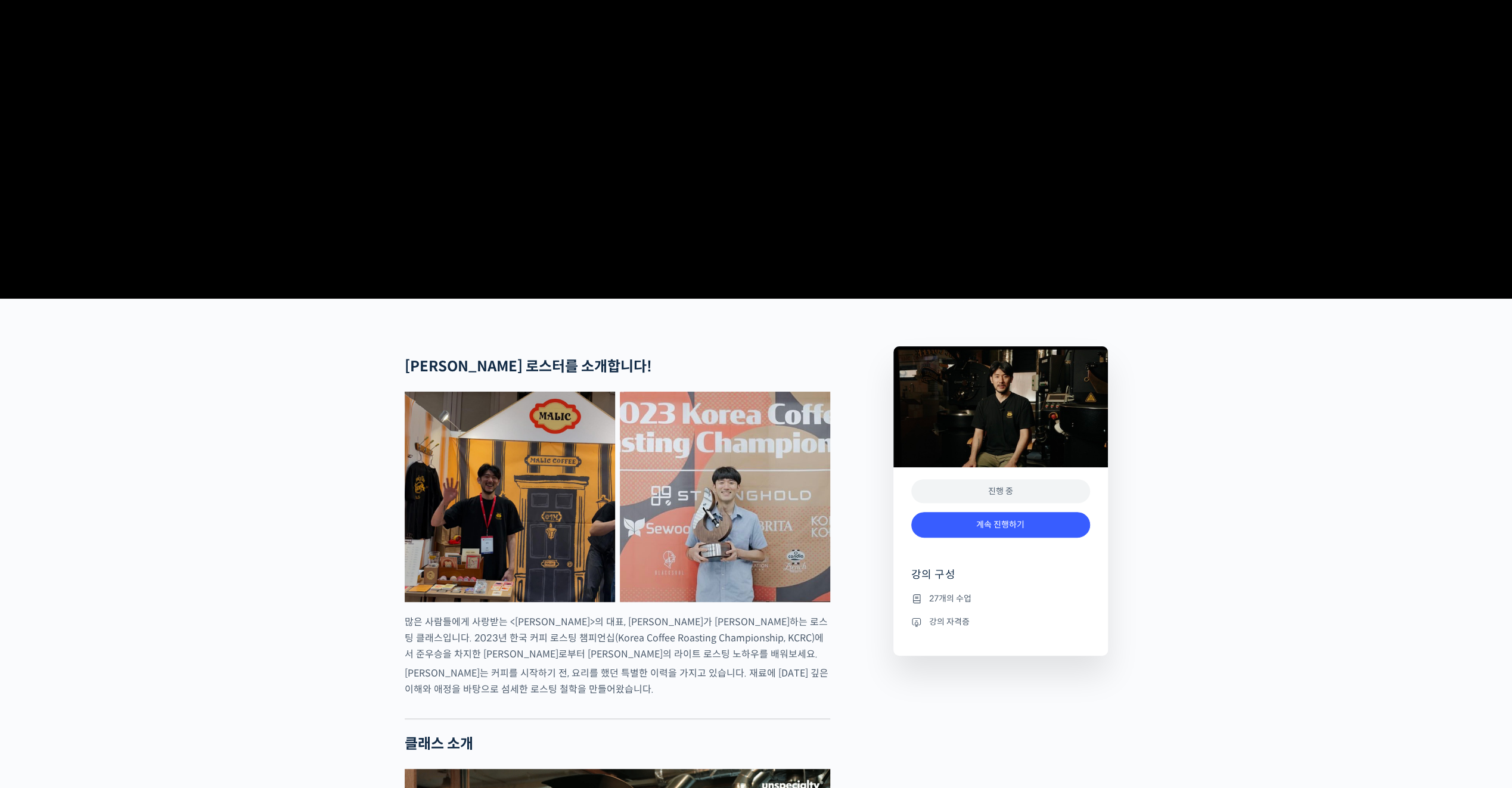
scroll to position [417, 0]
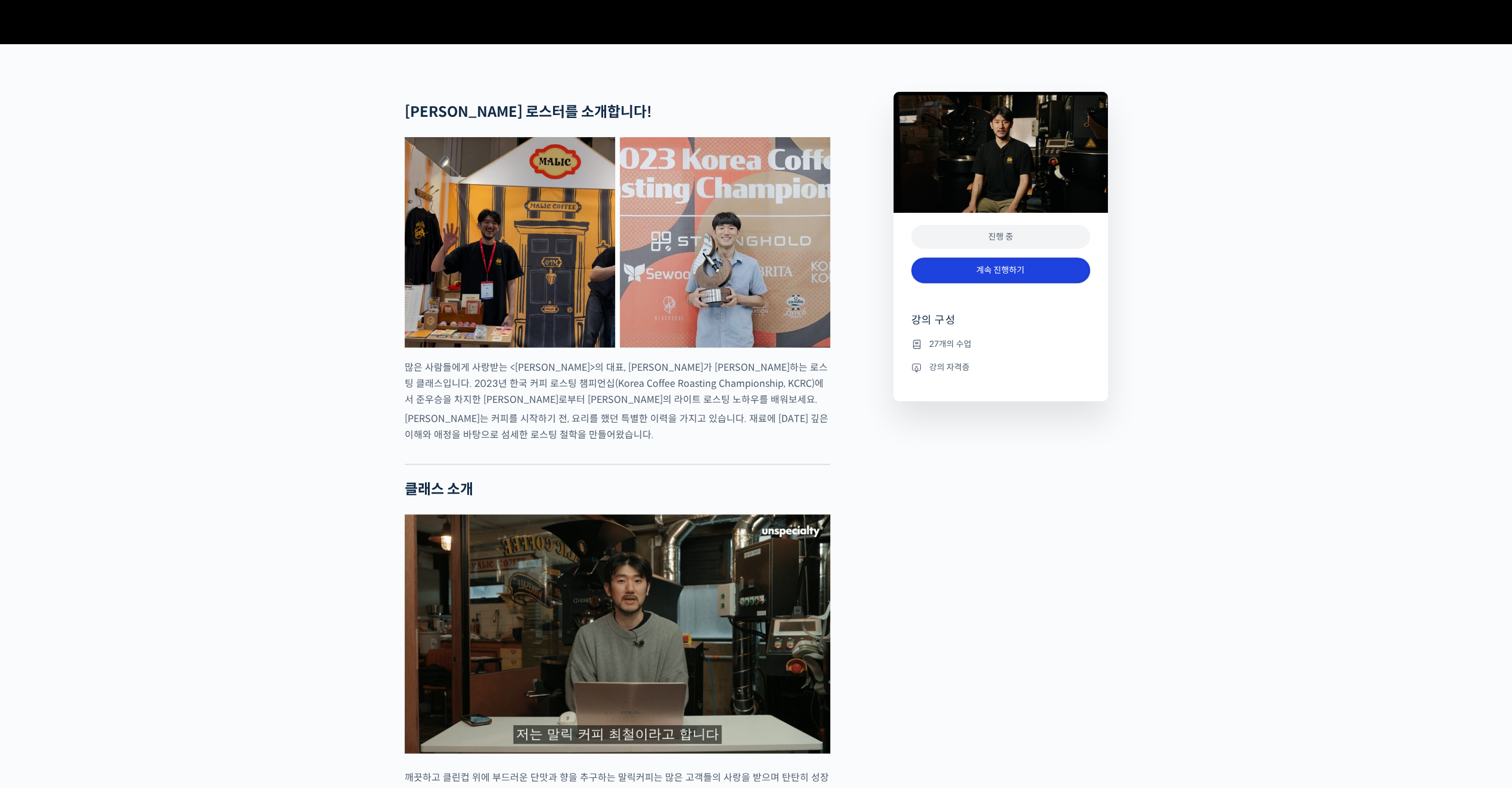
click at [980, 283] on link "계속 진행하기" at bounding box center [1000, 270] width 179 height 26
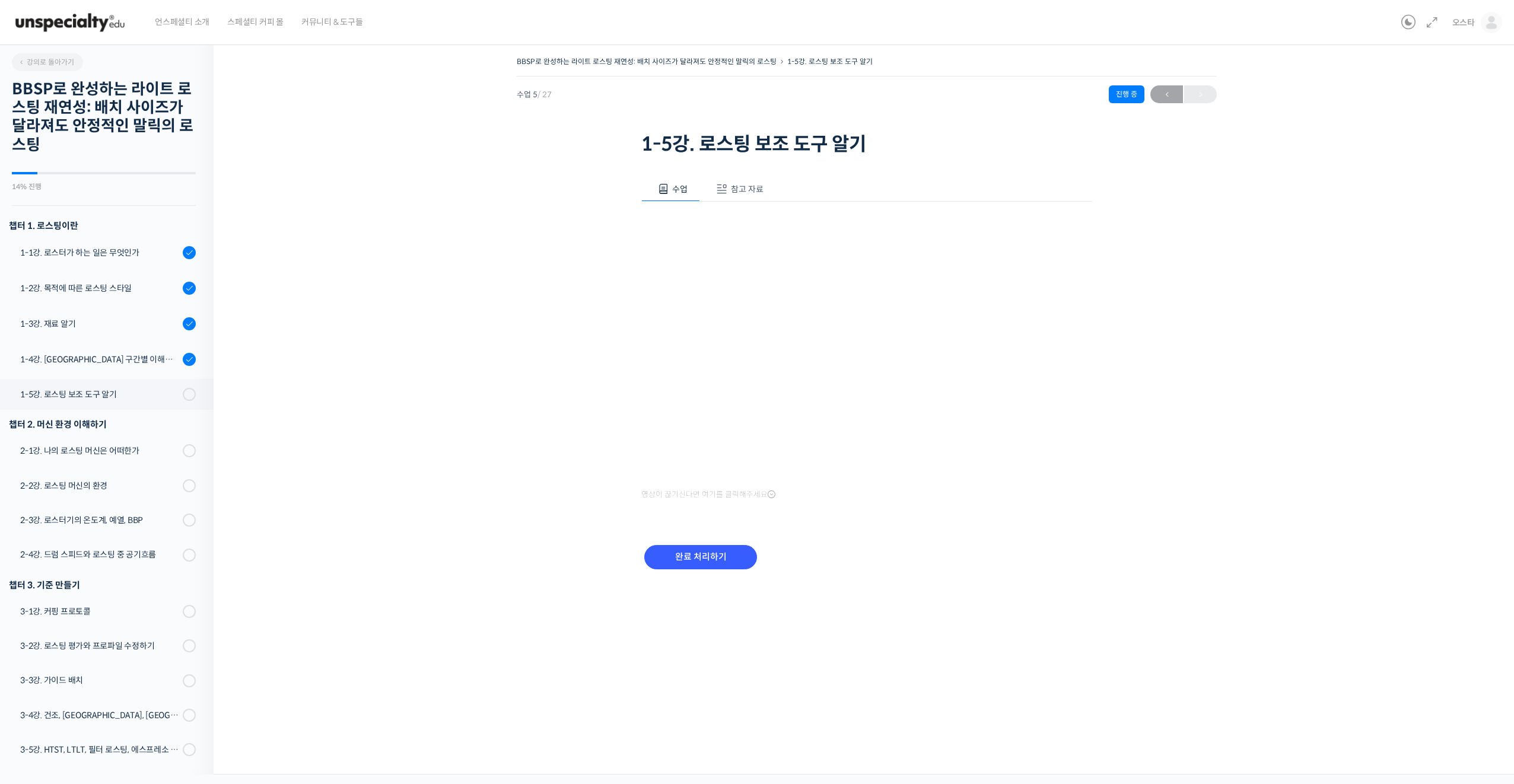
click at [773, 492] on icon at bounding box center [772, 494] width 8 height 10
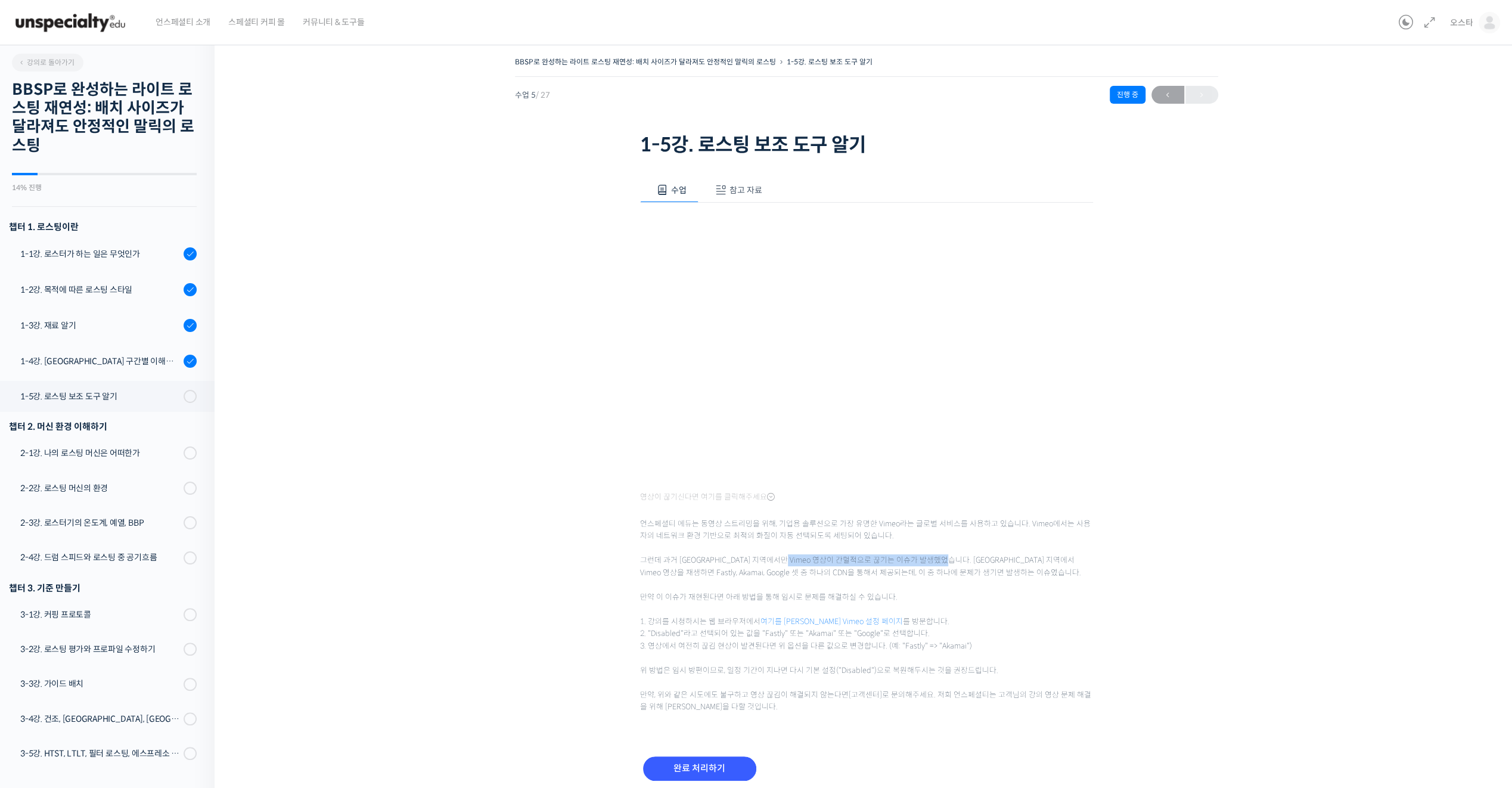
drag, startPoint x: 965, startPoint y: 563, endPoint x: 803, endPoint y: 558, distance: 162.1
click at [803, 558] on span "언스페셜티 에듀는 동영상 스트리밍을 위해, 기업용 솔루션으로 가장 유명한 Vimeo라는 글로벌 서비스를 사용하고 있습니다. Vimeo에서는 사…" at bounding box center [866, 609] width 453 height 207
click at [986, 607] on span "언스페셜티 에듀는 동영상 스트리밍을 위해, 기업용 솔루션으로 가장 유명한 Vimeo라는 글로벌 서비스를 사용하고 있습니다. Vimeo에서는 사…" at bounding box center [866, 609] width 453 height 207
click at [491, 365] on div "BBSP로 완성하는 라이트 로스팅 재연성: 배치 사이즈가 달라져도 안정적인 말릭의 로스팅 1-5강. 로스팅 보조 도구 알기 진행 중 수업 5 …" at bounding box center [866, 433] width 1184 height 759
